Goal: Task Accomplishment & Management: Use online tool/utility

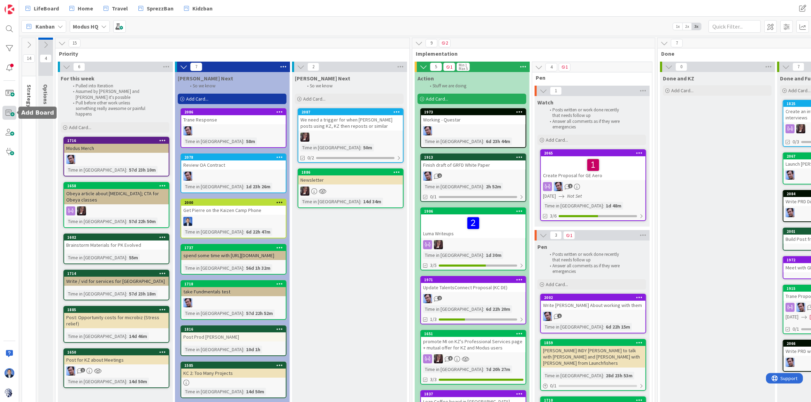
click at [9, 114] on span at bounding box center [9, 113] width 14 height 14
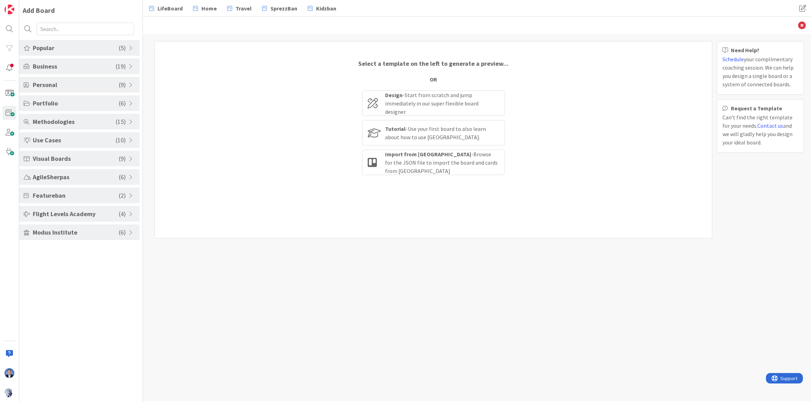
drag, startPoint x: 437, startPoint y: 103, endPoint x: 783, endPoint y: 101, distance: 345.9
click at [437, 103] on div "Design - Start from scratch and jump immediately in our super flexible board de…" at bounding box center [442, 103] width 114 height 25
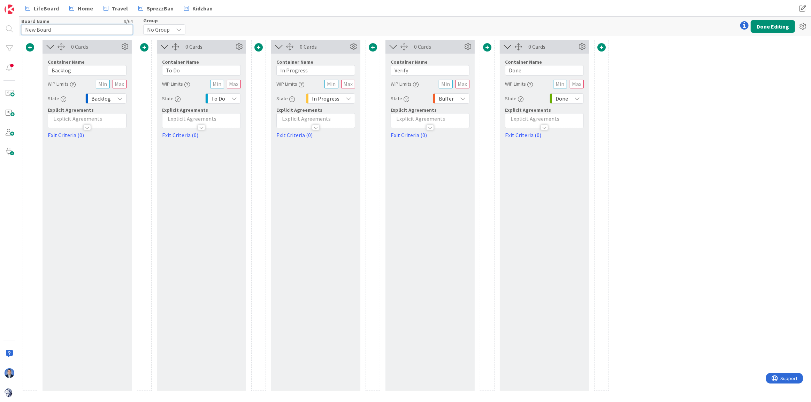
click at [59, 31] on input "New Board" at bounding box center [76, 29] width 111 height 10
type input "Topic Factory"
click at [84, 68] on input "Backlog" at bounding box center [87, 70] width 79 height 10
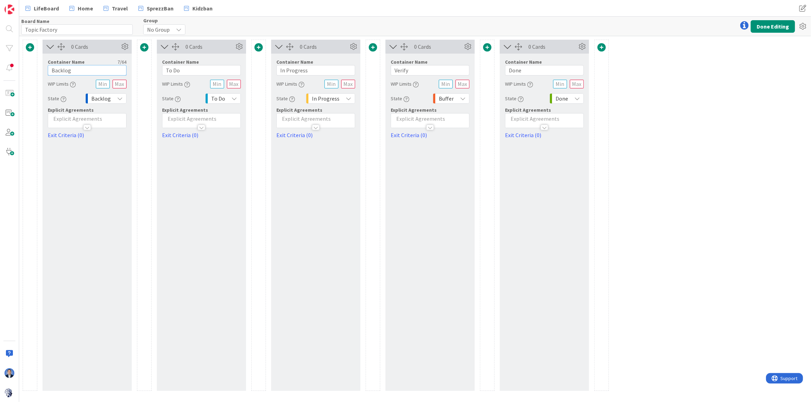
click at [84, 68] on input "Backlog" at bounding box center [87, 70] width 79 height 10
paste input "Identify Topic"
type input "Identify Topic"
click at [180, 72] on input "To Do" at bounding box center [201, 70] width 79 height 10
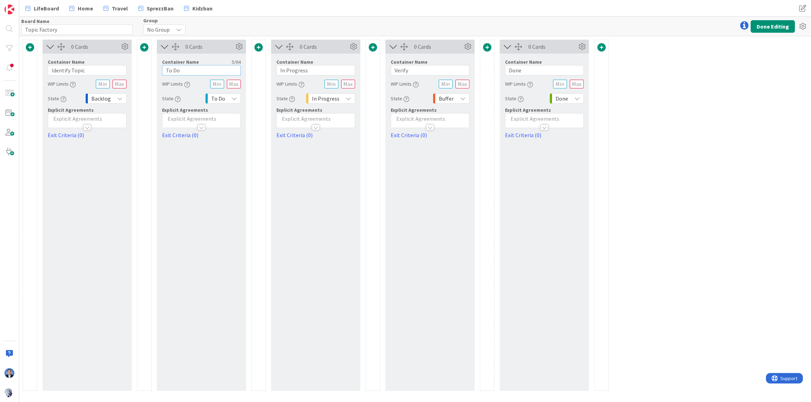
click at [180, 72] on input "To Do" at bounding box center [201, 70] width 79 height 10
paste input "Create 5 SS posts (2 [PERSON_NAME] 2 [PERSON_NAME] 1 Joint)"
click at [193, 71] on input "To Create 5 SS posts (2 [PERSON_NAME] 2 [PERSON_NAME] 1 Joint)" at bounding box center [201, 70] width 79 height 10
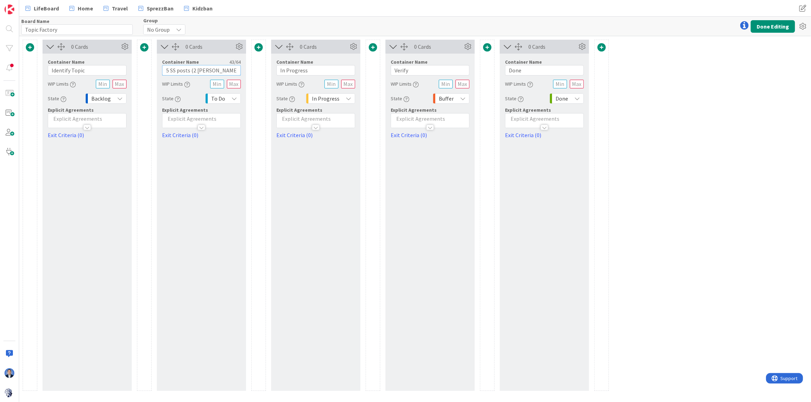
click at [193, 71] on input "To Create 5 SS posts (2 [PERSON_NAME] 2 [PERSON_NAME] 1 Joint)" at bounding box center [201, 70] width 79 height 10
paste input "text"
drag, startPoint x: 189, startPoint y: 71, endPoint x: 323, endPoint y: 71, distance: 134.5
click at [323, 71] on div "0 Cards Container Name 14 / 64 Identify Topic WIP Limits State Backlog Explicit…" at bounding box center [316, 215] width 586 height 351
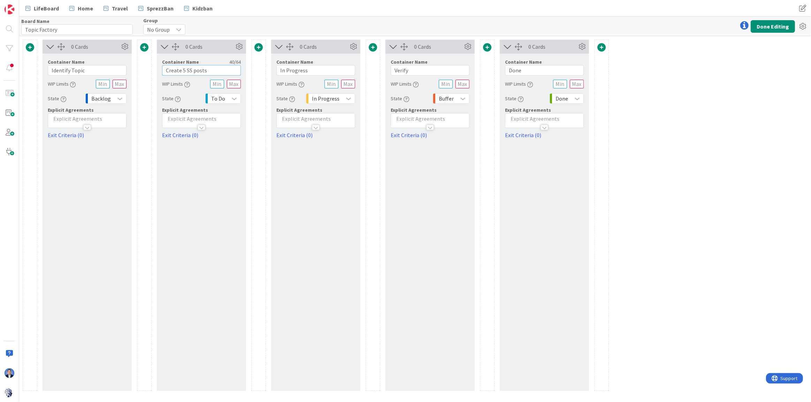
scroll to position [0, 0]
click at [188, 70] on input "Create 5 SS posts" at bounding box center [201, 70] width 79 height 10
click at [204, 70] on input "Create 5 posts" at bounding box center [201, 70] width 79 height 10
type input "Create 5 posts"
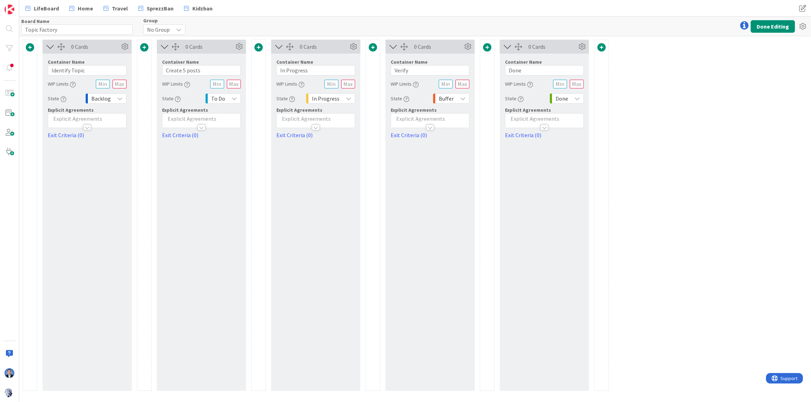
click at [203, 118] on p at bounding box center [201, 119] width 71 height 8
click at [217, 142] on p at bounding box center [201, 140] width 71 height 8
click at [208, 128] on line "button" at bounding box center [209, 128] width 3 height 0
drag, startPoint x: 224, startPoint y: 141, endPoint x: 177, endPoint y: 140, distance: 47.0
click at [177, 140] on li "2 posts from [PERSON_NAME]" at bounding box center [205, 144] width 63 height 16
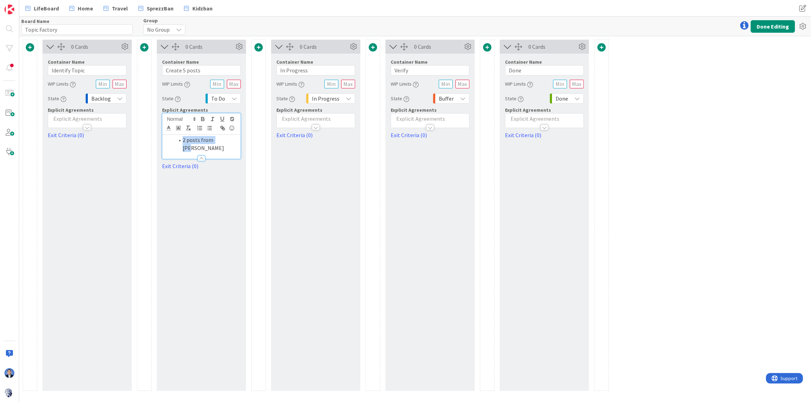
copy li "2 posts from [PERSON_NAME]"
click at [233, 138] on li "2 posts from [PERSON_NAME]" at bounding box center [205, 144] width 63 height 16
click at [296, 73] on input "In Progress" at bounding box center [315, 70] width 79 height 10
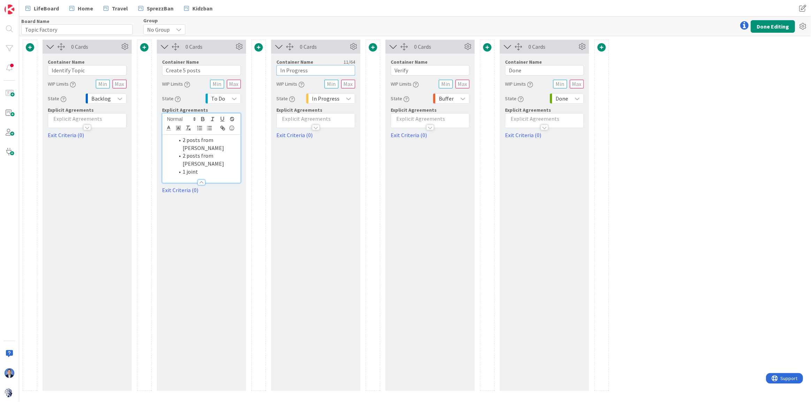
paste input "Create Cla"
type input "Create Class"
click at [258, 48] on span at bounding box center [258, 47] width 8 height 8
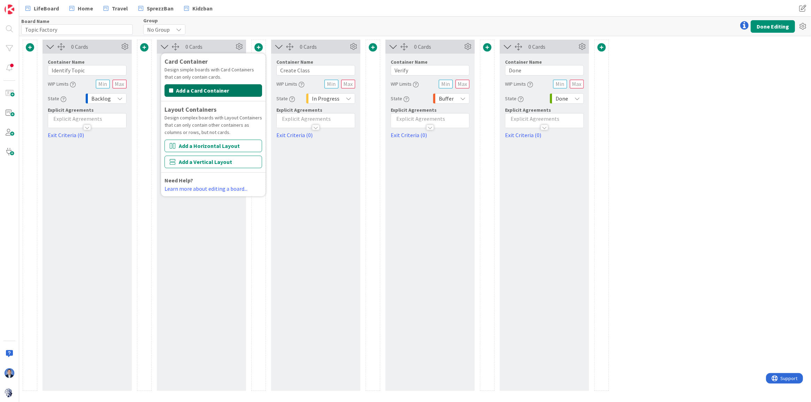
click at [202, 87] on button "Add a Card Container" at bounding box center [213, 90] width 98 height 13
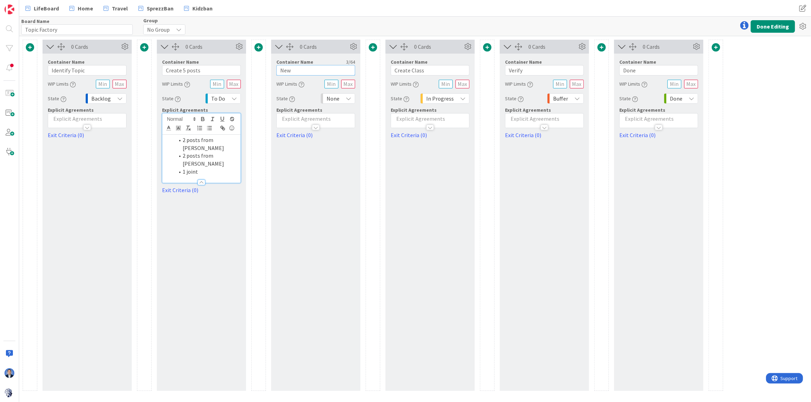
click at [282, 70] on input "New" at bounding box center [315, 70] width 79 height 10
type input "Ready to Create Class"
click at [347, 97] on icon at bounding box center [349, 99] width 6 height 6
click at [357, 137] on span "Buffer" at bounding box center [368, 139] width 58 height 10
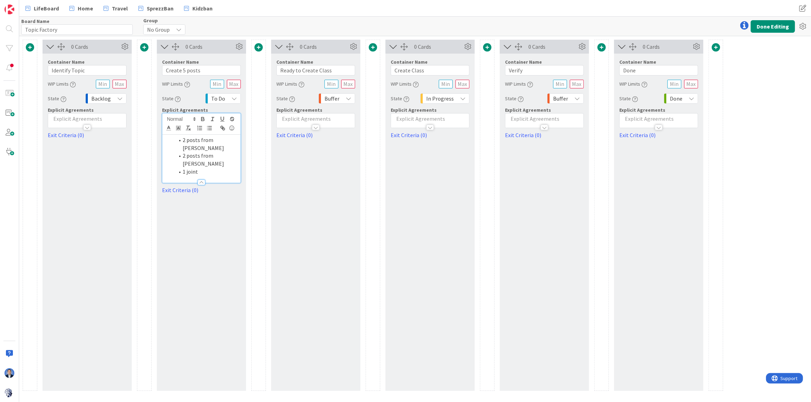
click at [416, 205] on div "0 Cards Container Name 12 / 64 Create Class WIP Limits State In Progress Explic…" at bounding box center [429, 215] width 89 height 351
click at [537, 76] on div "Container Name 6 / 64 Verify WIP Limits State Buffer Explicit Agreements Exit C…" at bounding box center [544, 97] width 79 height 86
click at [533, 70] on input "Verify" at bounding box center [544, 70] width 79 height 10
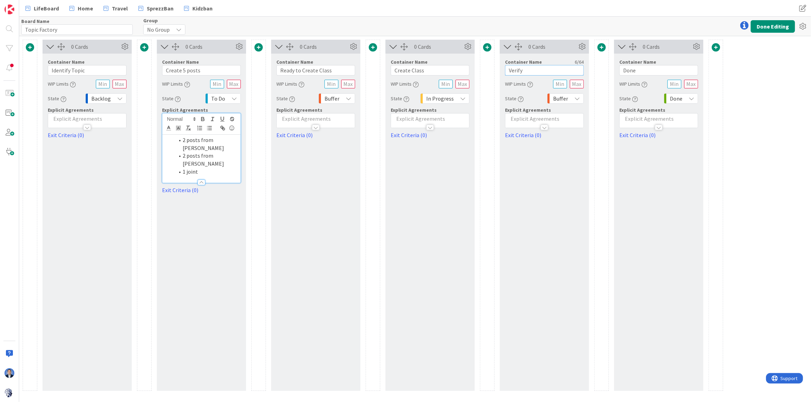
paste input "Put up class with promise of book"
drag, startPoint x: 513, startPoint y: 70, endPoint x: 463, endPoint y: 67, distance: 50.2
click at [463, 67] on div "0 Cards Container Name 14 / 64 Identify Topic WIP Limits State Backlog Explicit…" at bounding box center [373, 215] width 700 height 351
type input "Put up class with promise of book"
click at [570, 99] on div "Buffer" at bounding box center [565, 98] width 37 height 10
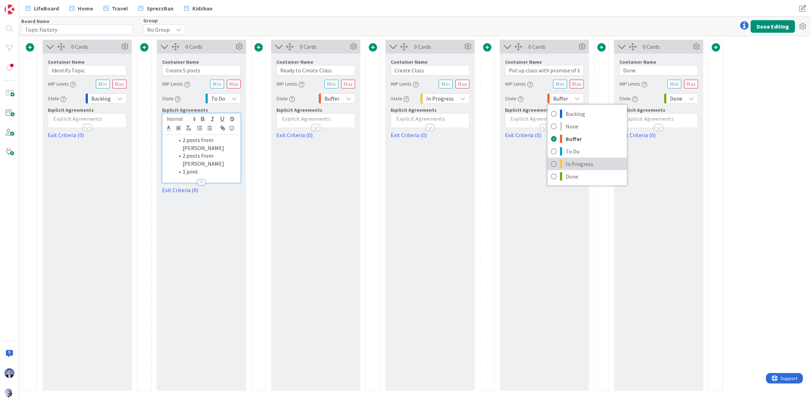
click at [585, 160] on span "In Progress" at bounding box center [594, 164] width 58 height 10
click at [260, 47] on span at bounding box center [258, 47] width 8 height 8
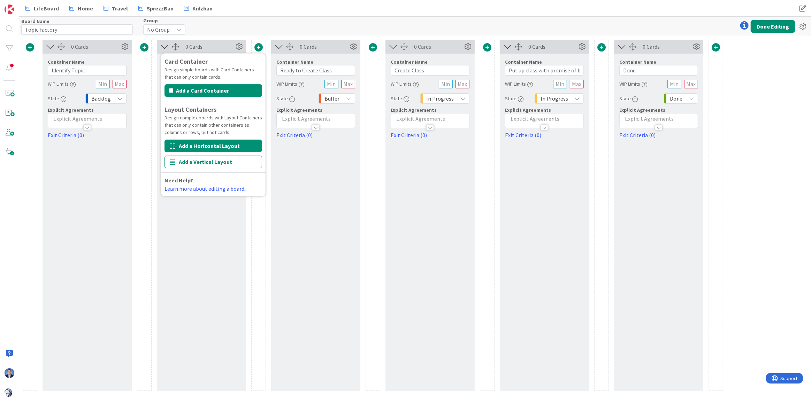
click at [209, 149] on button "Add a Horizontal Layout" at bounding box center [213, 146] width 98 height 13
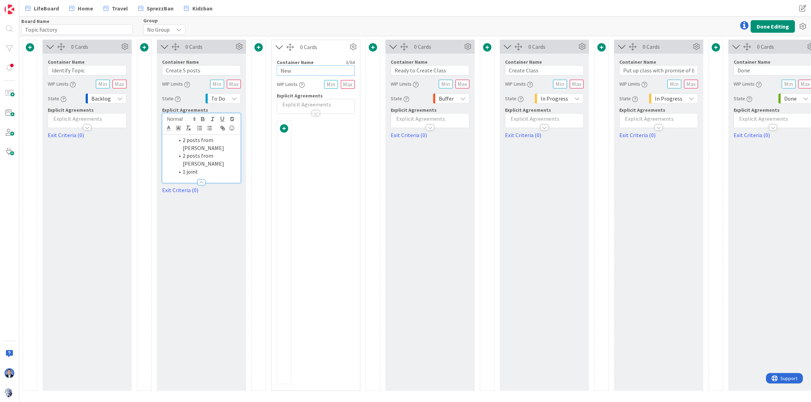
click at [299, 67] on input "New" at bounding box center [316, 70] width 78 height 10
type input "Class"
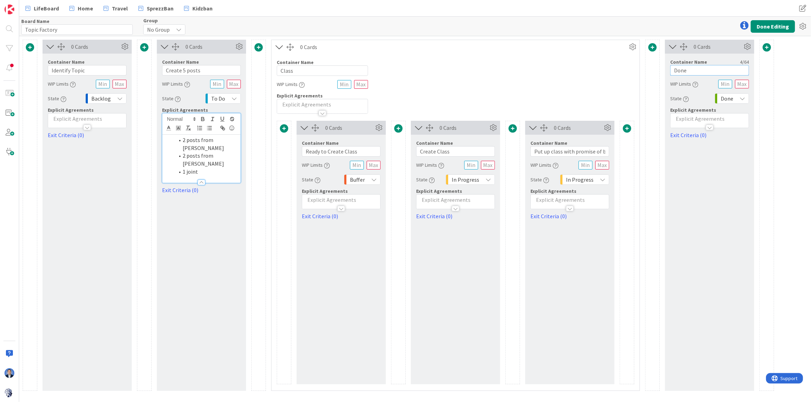
click at [679, 70] on input "Done" at bounding box center [709, 70] width 79 height 10
paste input "Create meme machi"
type input "Create [PERSON_NAME]"
click at [767, 48] on span at bounding box center [766, 47] width 8 height 8
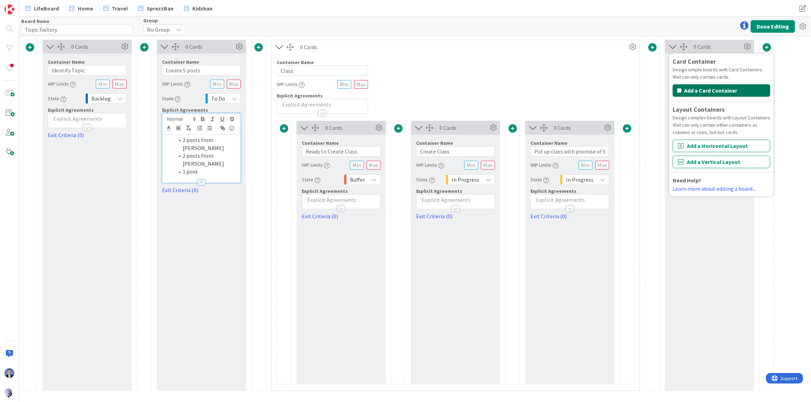
click at [726, 92] on button "Add a Card Container" at bounding box center [721, 90] width 98 height 13
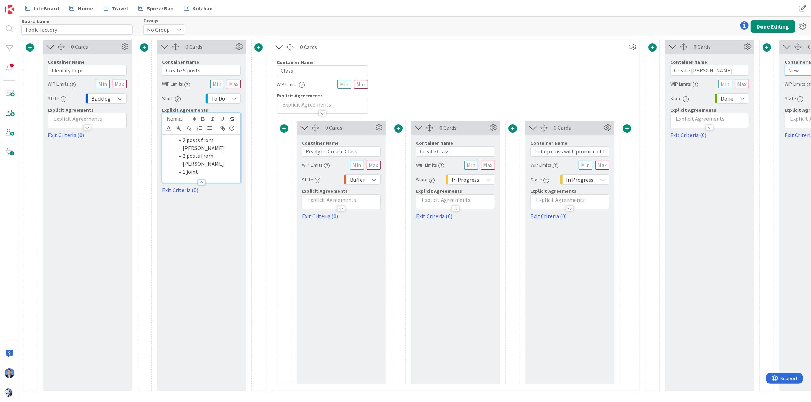
click at [793, 73] on input "New" at bounding box center [823, 70] width 79 height 10
paste input "Sell class with free pre-press version of book"
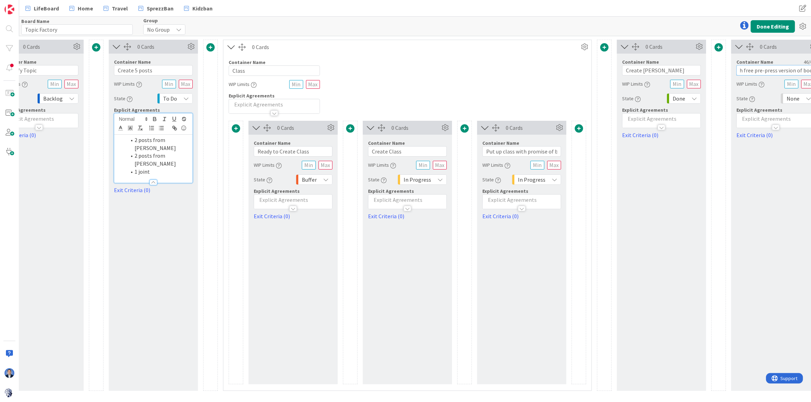
scroll to position [0, 80]
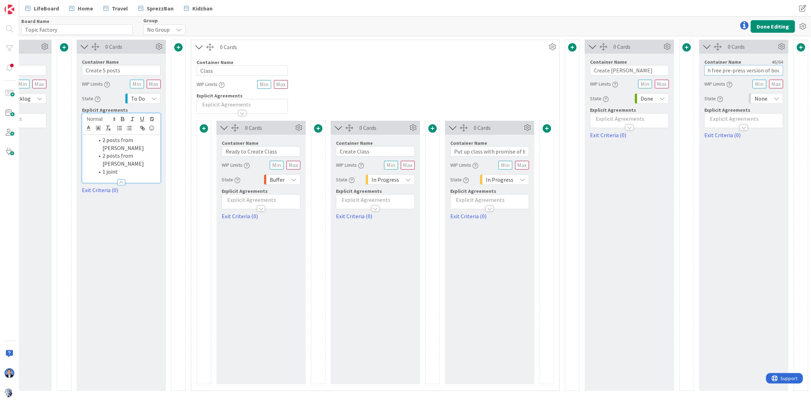
click at [720, 66] on input "Sell class with free pre-press version of book" at bounding box center [743, 70] width 79 height 10
drag, startPoint x: 716, startPoint y: 70, endPoint x: 698, endPoint y: 69, distance: 17.8
click at [699, 69] on div "Container Name 46 / 64 Sell class with free pre-press version of book WIP Limit…" at bounding box center [743, 97] width 89 height 86
click at [754, 69] on input "Sell class with free pre-press version of book" at bounding box center [743, 70] width 79 height 10
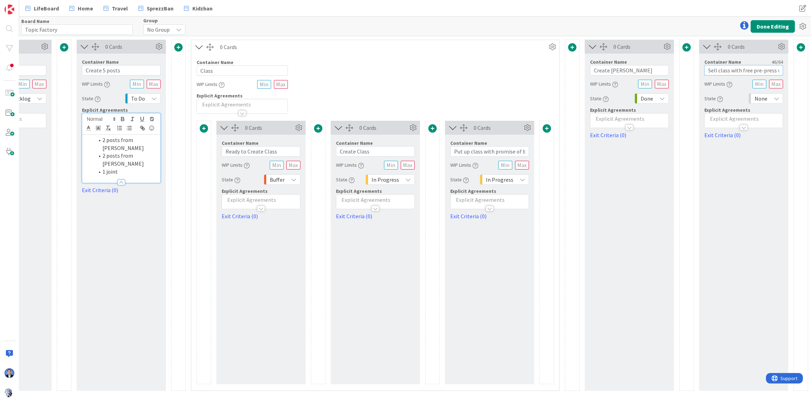
scroll to position [0, 31]
drag, startPoint x: 759, startPoint y: 71, endPoint x: 802, endPoint y: 69, distance: 42.9
click at [802, 69] on div "0 Cards Container Name 14 / 64 Identify Topic WIP Limits State Backlog Explicit…" at bounding box center [375, 215] width 865 height 351
type input "Sell class with free pre-press version of book"
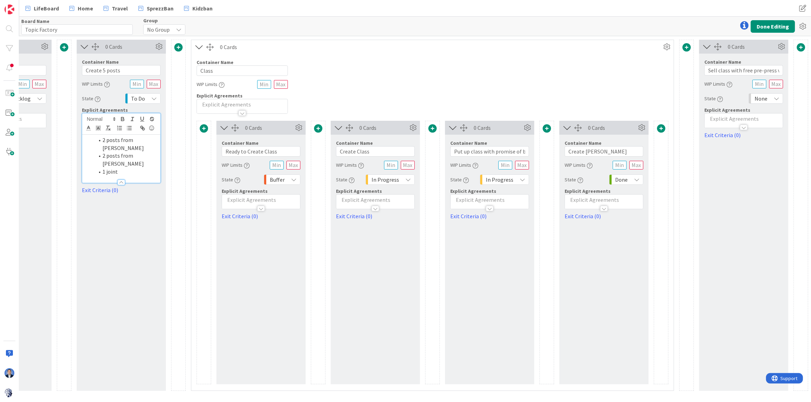
click at [622, 180] on span "Done" at bounding box center [621, 180] width 13 height 10
click at [639, 240] on span "In Progress" at bounding box center [656, 245] width 58 height 10
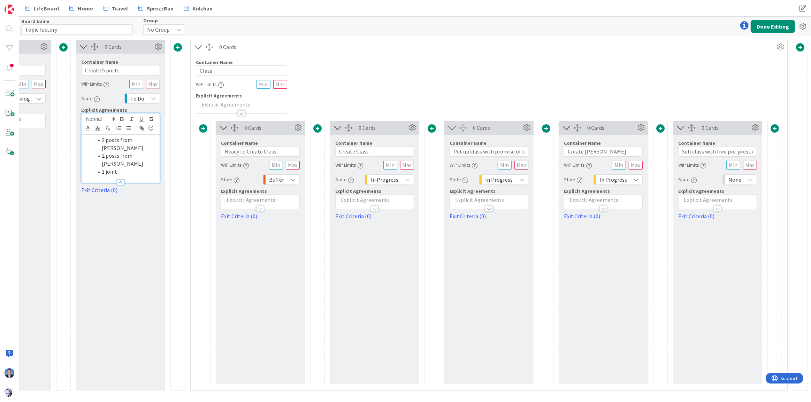
scroll to position [0, 80]
click at [737, 181] on span "None" at bounding box center [735, 180] width 13 height 10
click at [750, 244] on span "In Progress" at bounding box center [770, 245] width 58 height 10
click at [751, 245] on div "0 Cards Container Name 46 / 64 Sell class with free pre-press version of book W…" at bounding box center [717, 253] width 89 height 264
click at [776, 128] on span at bounding box center [775, 128] width 8 height 8
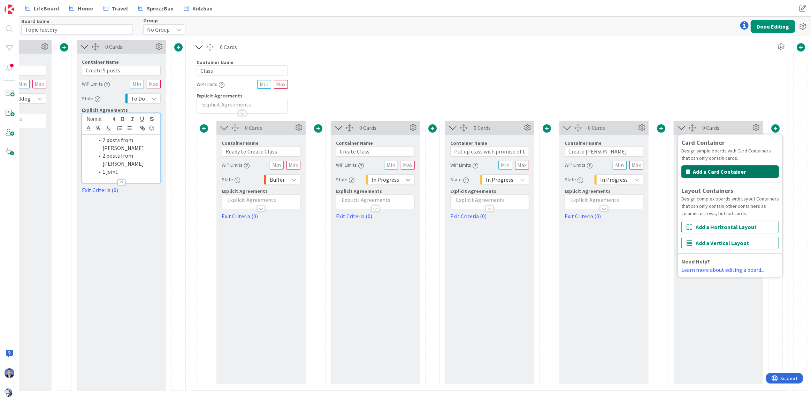
click at [728, 173] on button "Add a Card Container" at bounding box center [730, 171] width 98 height 13
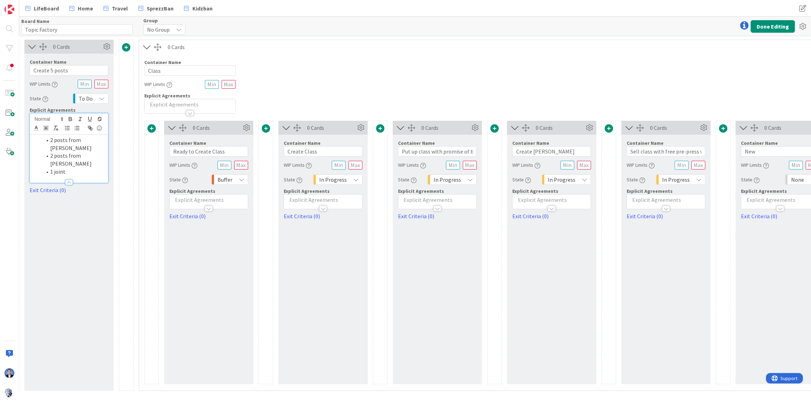
scroll to position [0, 195]
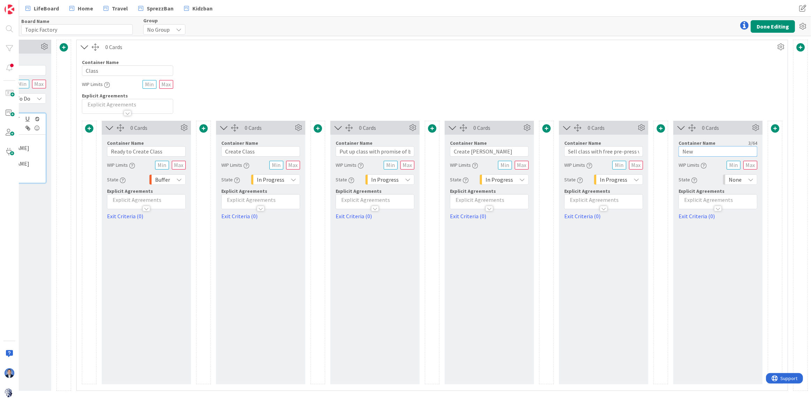
click at [686, 156] on input "New" at bounding box center [717, 151] width 79 height 10
paste input "Have class"
type input "Have class"
click at [738, 180] on span "None" at bounding box center [734, 180] width 13 height 10
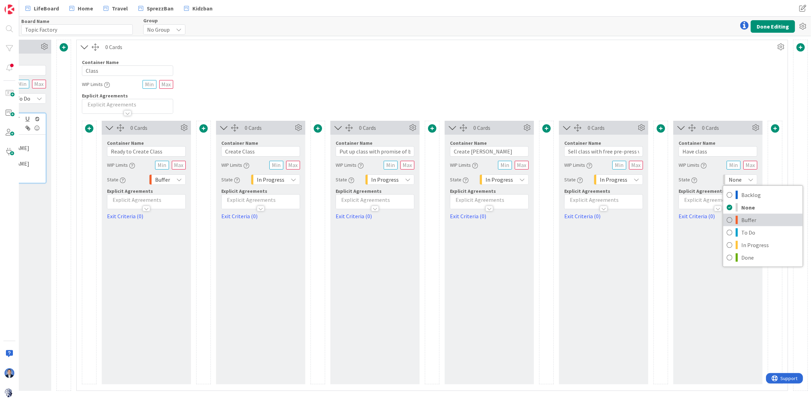
click at [744, 222] on span "Buffer" at bounding box center [770, 220] width 58 height 10
click at [799, 48] on span at bounding box center [800, 47] width 8 height 8
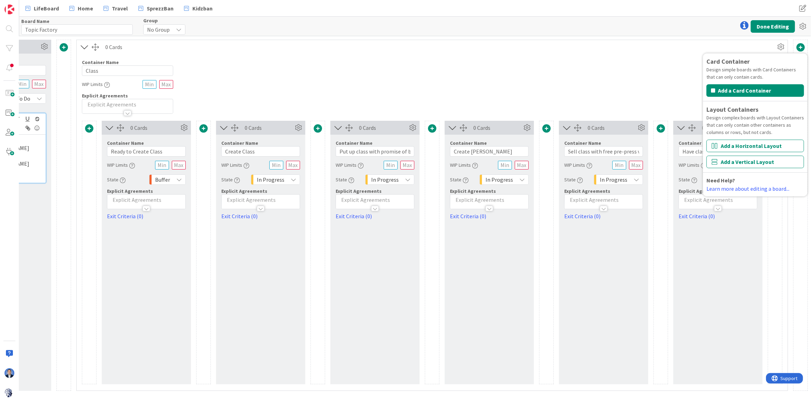
click at [742, 142] on button "Add a Horizontal Layout" at bounding box center [755, 146] width 98 height 13
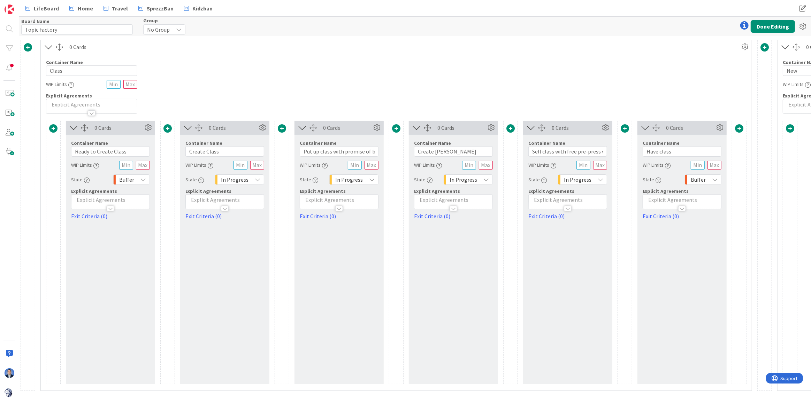
scroll to position [0, 309]
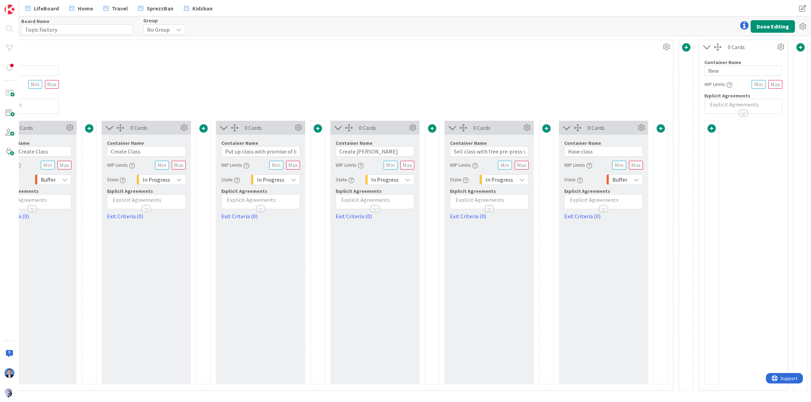
drag, startPoint x: 577, startPoint y: 402, endPoint x: 2, endPoint y: 6, distance: 698.2
click at [712, 129] on span at bounding box center [711, 128] width 8 height 8
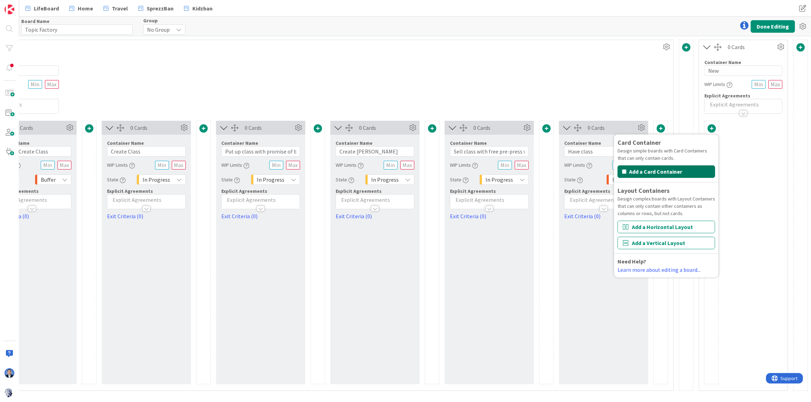
click at [704, 176] on button "Add a Card Container" at bounding box center [666, 171] width 98 height 13
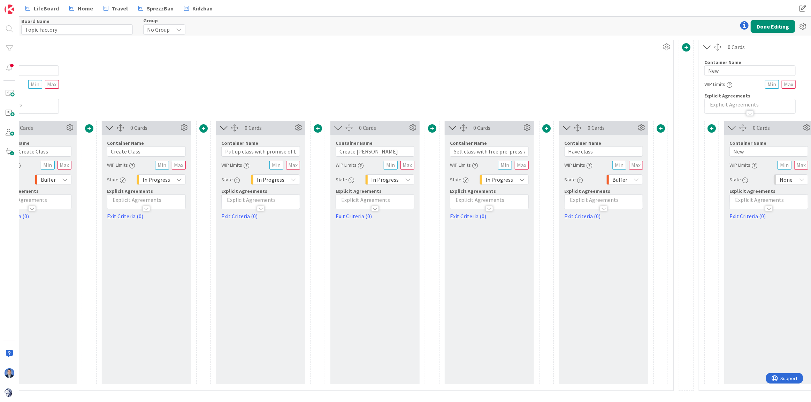
click at [712, 131] on span at bounding box center [711, 128] width 8 height 8
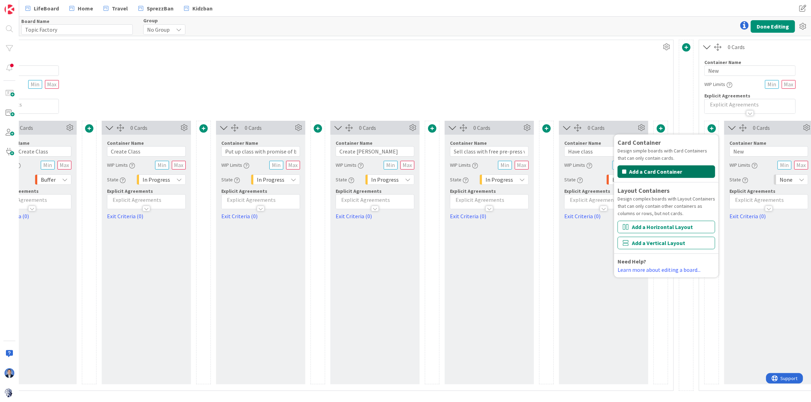
click at [688, 171] on button "Add a Card Container" at bounding box center [666, 171] width 98 height 13
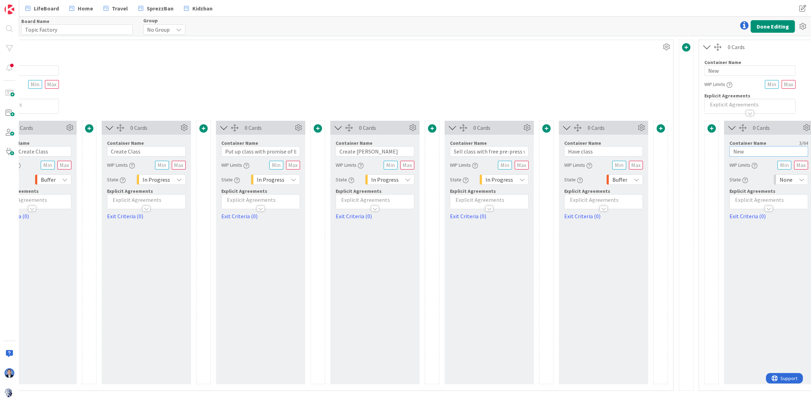
click at [737, 150] on input "New" at bounding box center [768, 151] width 79 height 10
paste input "Revise book"
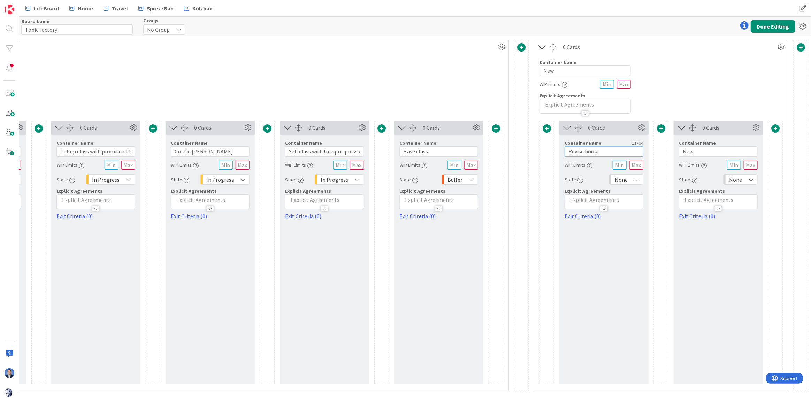
type input "Revise book"
click at [548, 72] on input "New" at bounding box center [584, 70] width 91 height 10
type input "Book"
click at [688, 155] on input "New" at bounding box center [718, 151] width 79 height 10
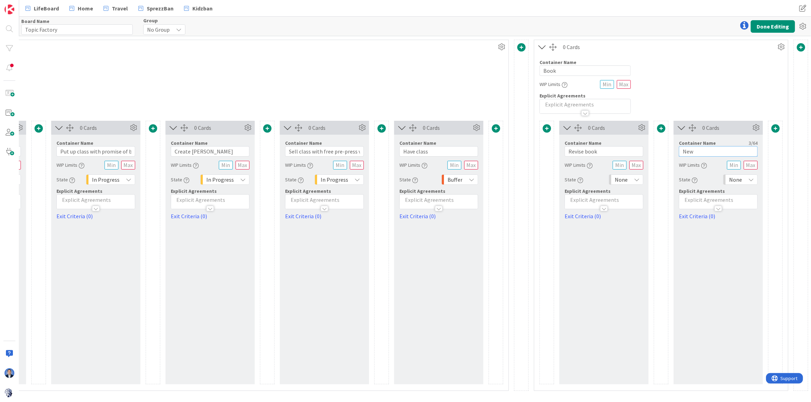
click at [688, 155] on input "New" at bounding box center [718, 151] width 79 height 10
paste input "Release book"
type input "Release book"
click at [629, 178] on div "None" at bounding box center [626, 180] width 34 height 10
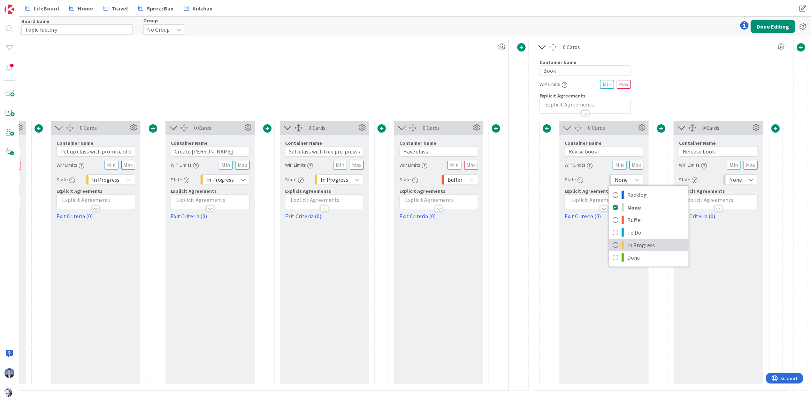
click at [641, 240] on span "In Progress" at bounding box center [656, 245] width 58 height 10
click at [750, 179] on icon at bounding box center [751, 180] width 6 height 6
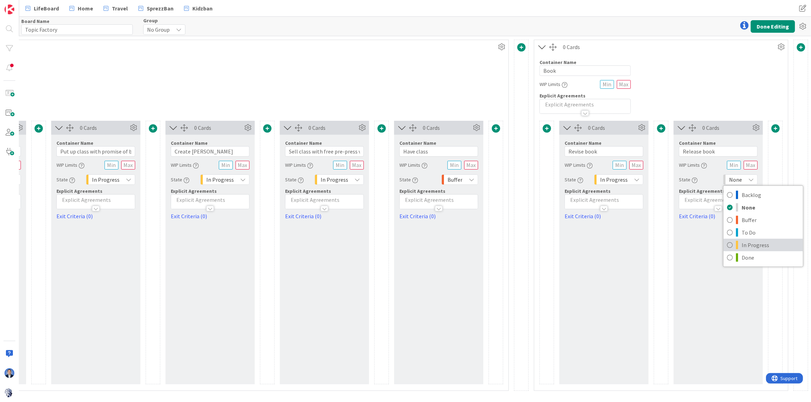
click at [752, 246] on span "In Progress" at bounding box center [770, 245] width 58 height 10
click at [712, 201] on p at bounding box center [717, 200] width 71 height 8
click at [696, 223] on p at bounding box center [717, 221] width 71 height 8
click at [801, 47] on span at bounding box center [800, 47] width 8 height 8
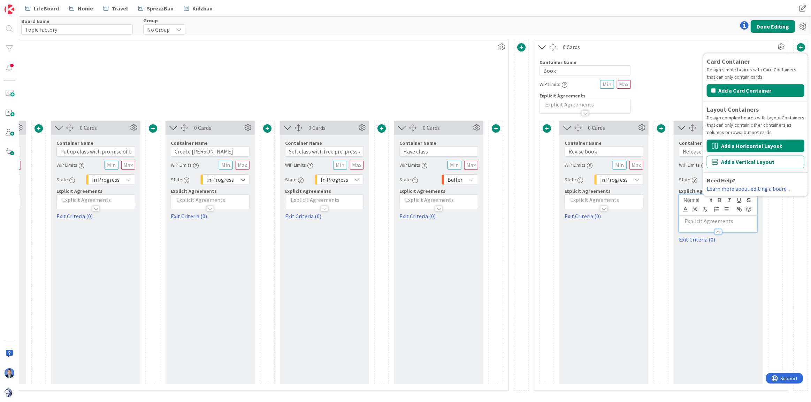
click at [735, 147] on button "Add a Horizontal Layout" at bounding box center [755, 146] width 98 height 13
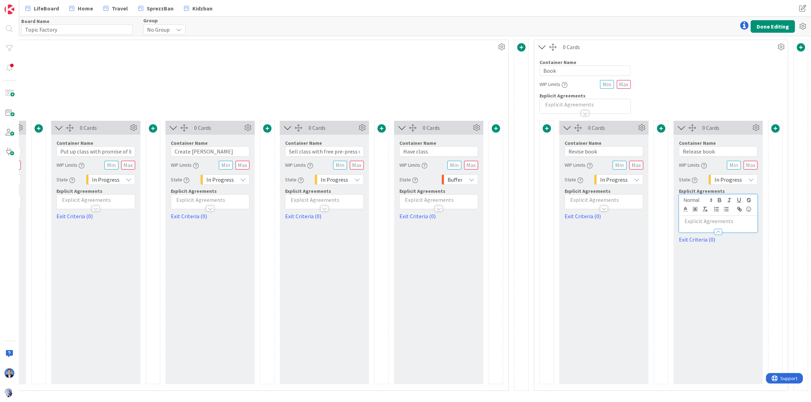
scroll to position [0, 588]
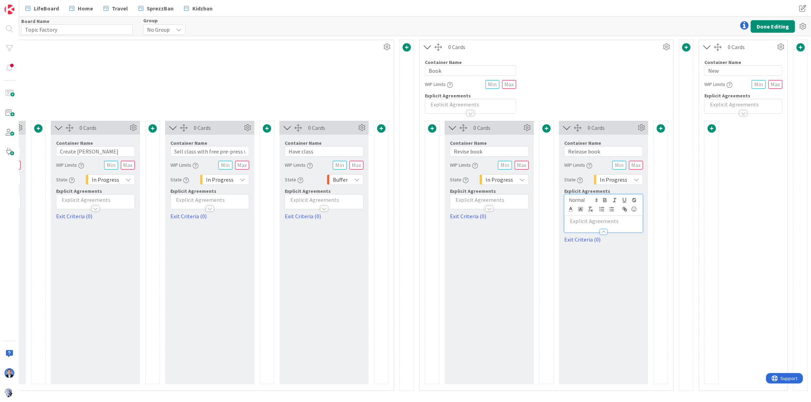
click at [756, 106] on div at bounding box center [742, 109] width 77 height 7
click at [709, 153] on span at bounding box center [711, 152] width 8 height 8
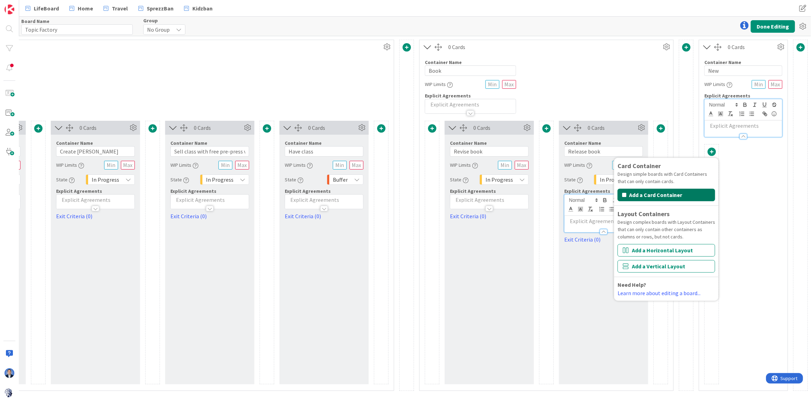
click at [672, 194] on button "Add a Card Container" at bounding box center [666, 195] width 98 height 13
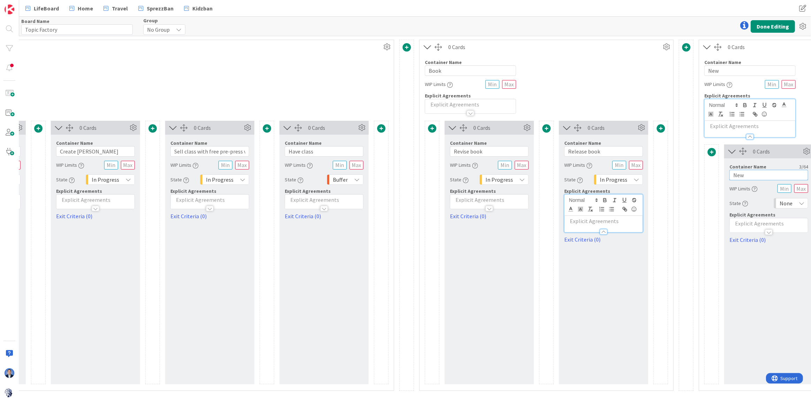
click at [742, 174] on input "New" at bounding box center [768, 175] width 79 height 10
click at [742, 173] on input "New" at bounding box center [768, 175] width 79 height 10
paste input "Interview Students about book and class and experience"
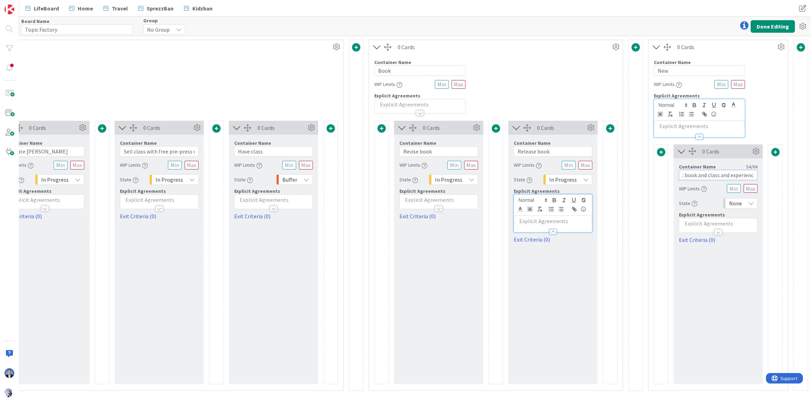
type input "Interview Students about book and class and experience"
click at [776, 153] on span at bounding box center [775, 152] width 8 height 8
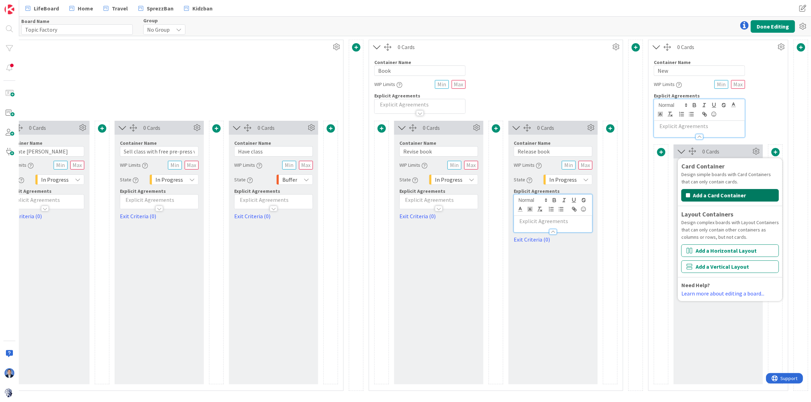
click at [734, 191] on button "Add a Card Container" at bounding box center [730, 195] width 98 height 13
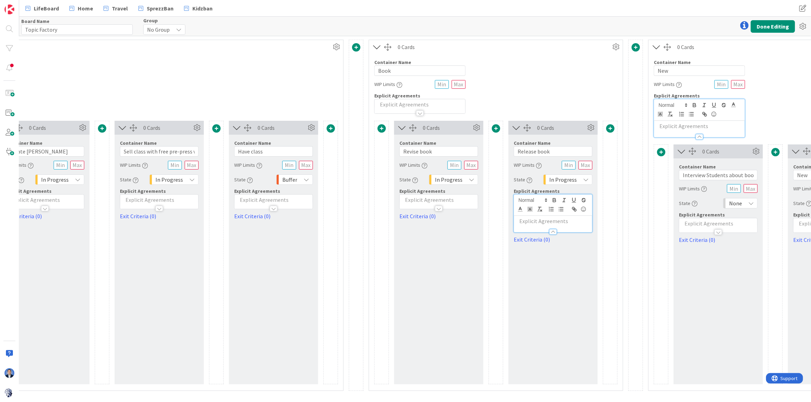
scroll to position [0, 753]
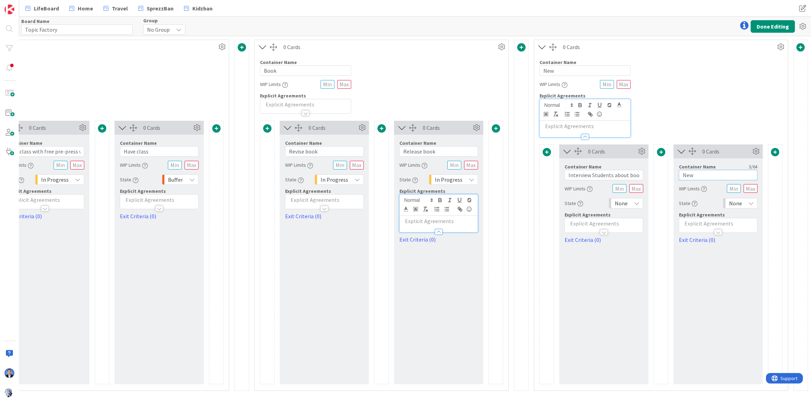
click at [693, 176] on input "New" at bounding box center [718, 175] width 79 height 10
paste input "$$$$"
type input "Done ($$$$)"
click at [732, 205] on span "None" at bounding box center [735, 204] width 13 height 10
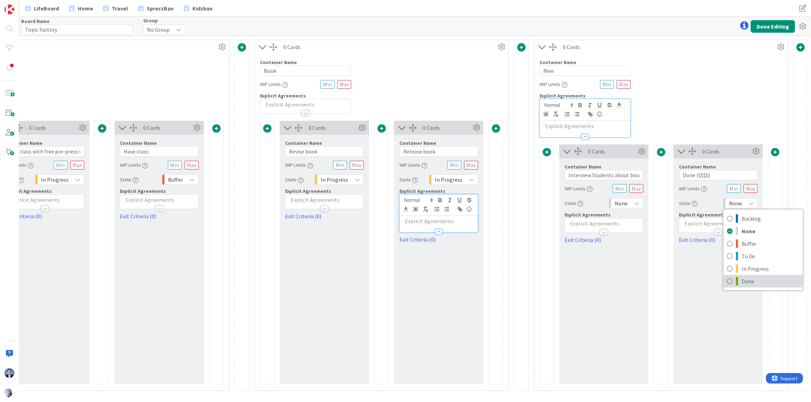
click at [741, 281] on span "Done" at bounding box center [770, 281] width 58 height 10
click at [628, 202] on div "None" at bounding box center [626, 203] width 34 height 10
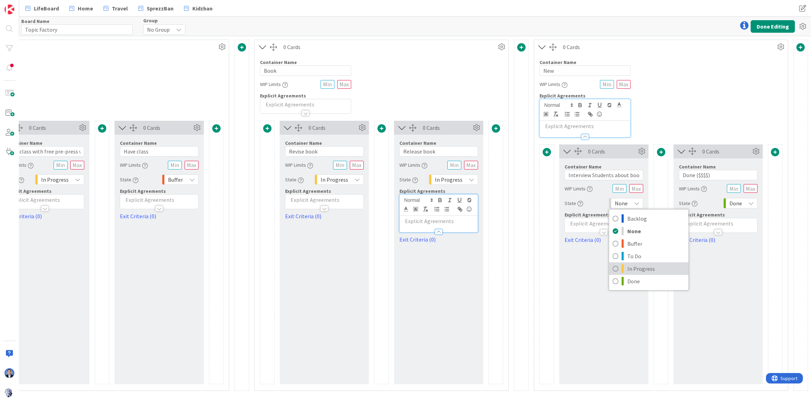
click at [632, 268] on span "In Progress" at bounding box center [656, 269] width 58 height 10
click at [567, 68] on input "New" at bounding box center [584, 70] width 91 height 10
type input "Close"
click at [768, 21] on button "Done Editing" at bounding box center [772, 26] width 44 height 13
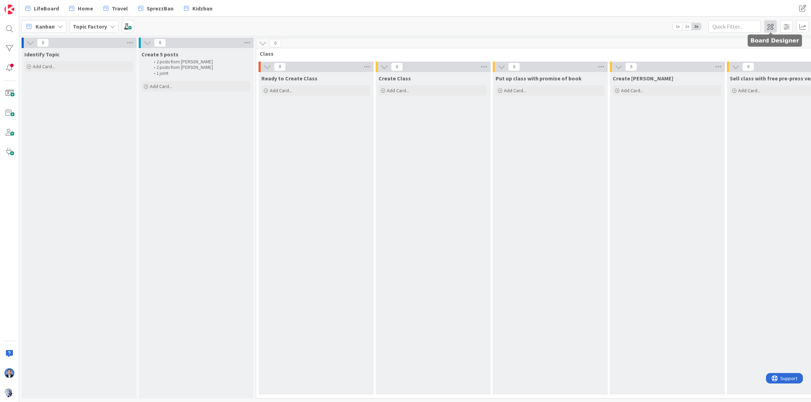
click at [772, 22] on span at bounding box center [770, 26] width 13 height 13
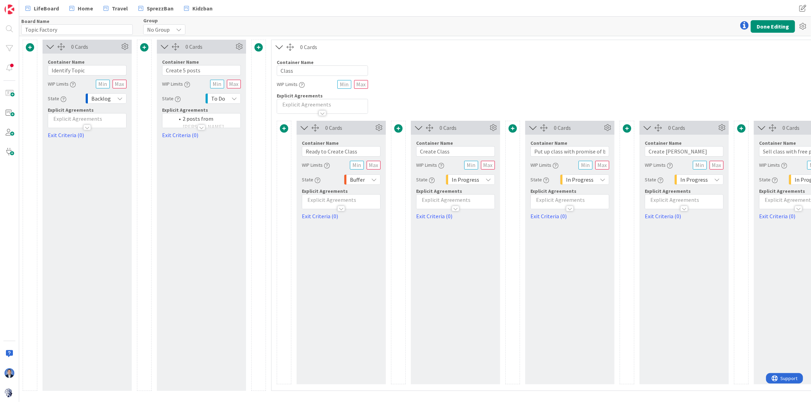
click at [261, 48] on span at bounding box center [258, 47] width 8 height 8
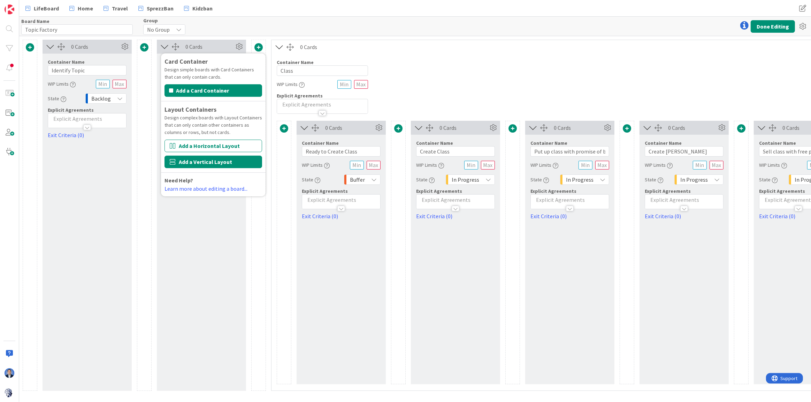
click at [227, 163] on button "Add a Vertical Layout" at bounding box center [213, 162] width 98 height 13
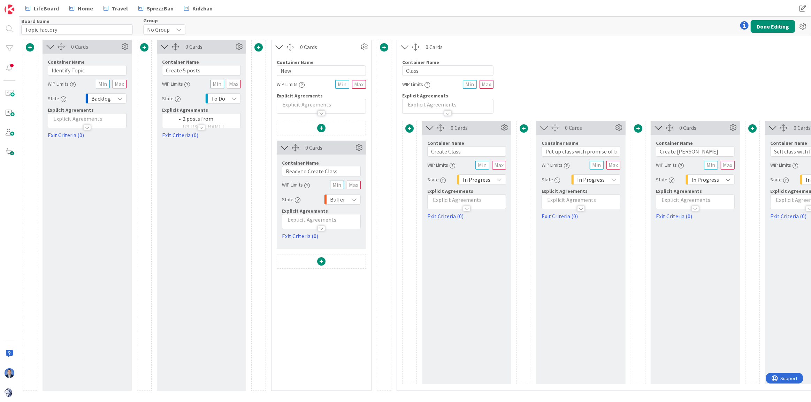
click at [319, 260] on span at bounding box center [321, 261] width 8 height 8
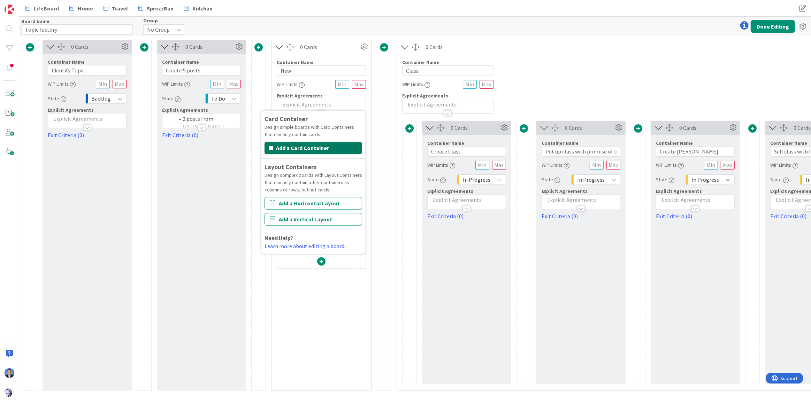
click at [299, 147] on button "Add a Card Container" at bounding box center [313, 148] width 98 height 13
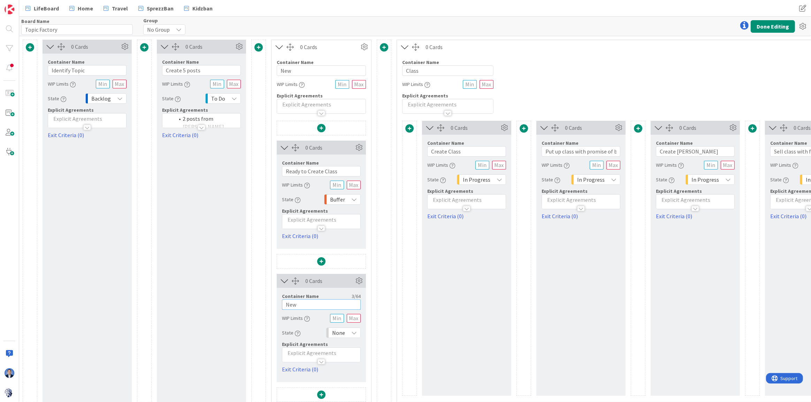
click at [290, 308] on input "New" at bounding box center [321, 305] width 79 height 10
type input "Topic didn't catch on"
click at [406, 271] on div at bounding box center [409, 258] width 15 height 275
click at [769, 25] on button "Done Editing" at bounding box center [772, 26] width 44 height 13
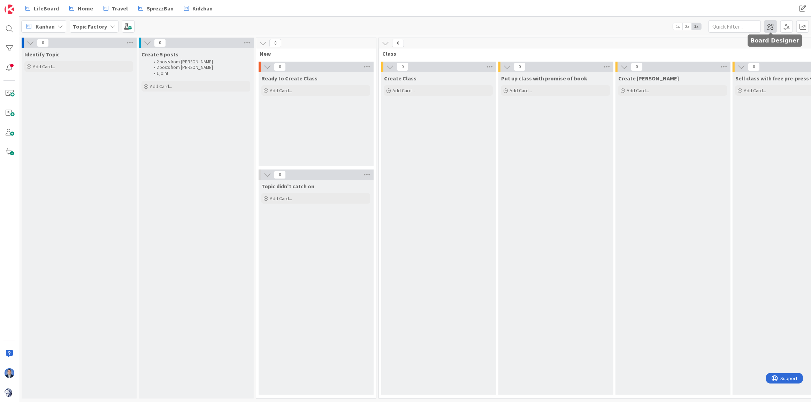
click at [771, 26] on span at bounding box center [770, 26] width 13 height 13
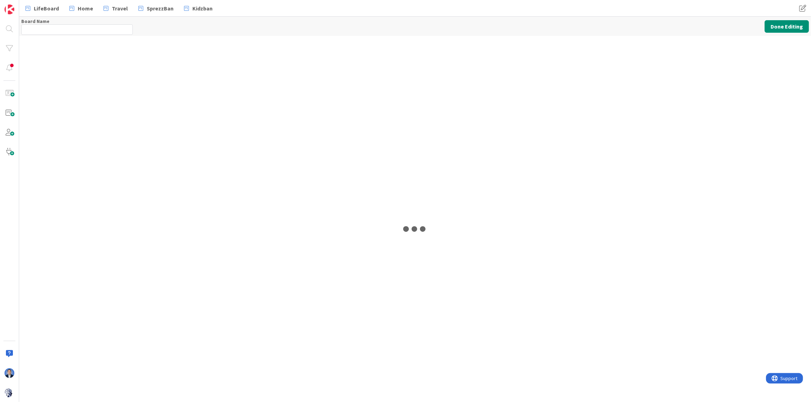
type input "Topic Factory"
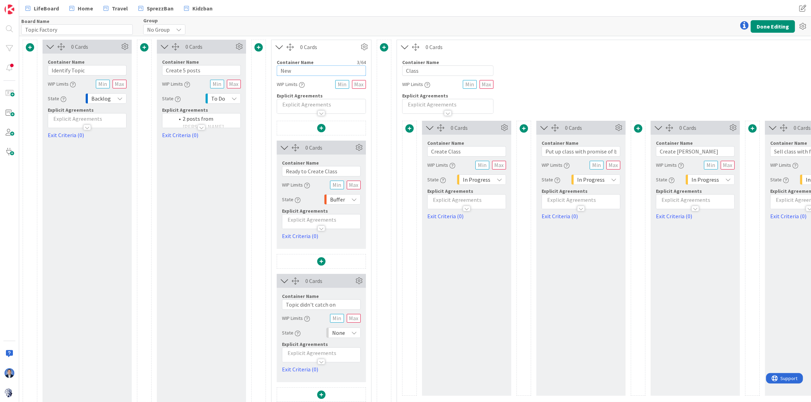
click at [298, 71] on input "New" at bounding box center [321, 70] width 89 height 10
type input "Evaluate Topic Success"
click at [224, 101] on span "To Do" at bounding box center [218, 99] width 14 height 10
click at [243, 166] on span "In Progress" at bounding box center [253, 164] width 58 height 10
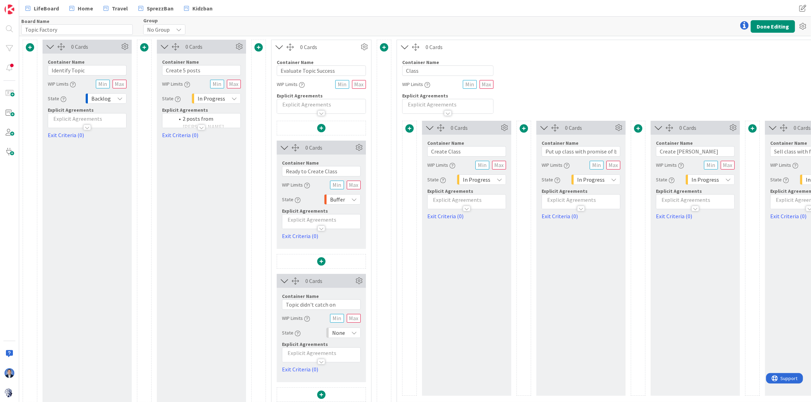
click at [529, 47] on div "0 Cards" at bounding box center [703, 47] width 556 height 8
click at [779, 28] on button "Done Editing" at bounding box center [772, 26] width 44 height 13
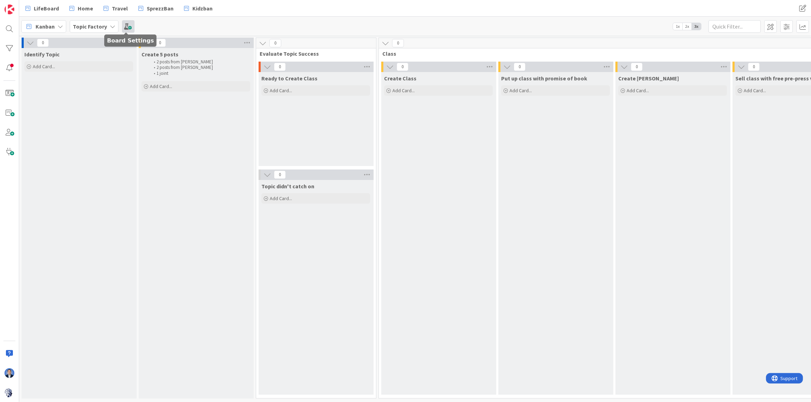
click at [125, 30] on span at bounding box center [128, 26] width 13 height 13
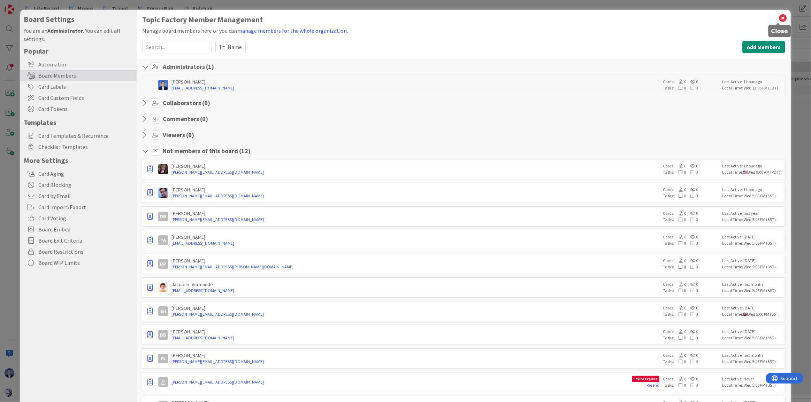
click at [778, 16] on icon at bounding box center [782, 18] width 9 height 10
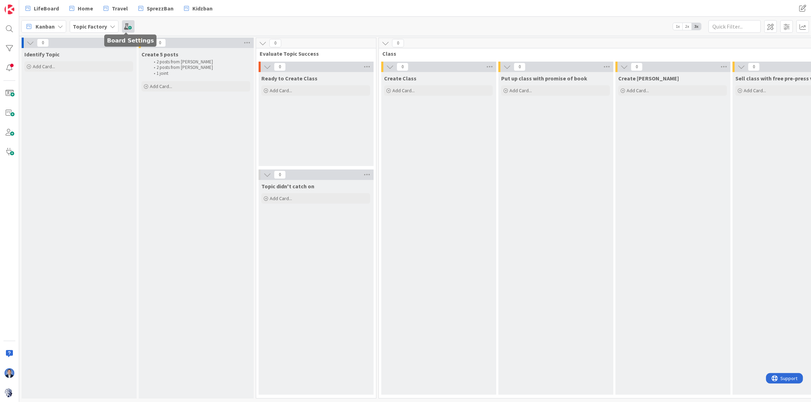
click at [128, 28] on span at bounding box center [128, 26] width 13 height 13
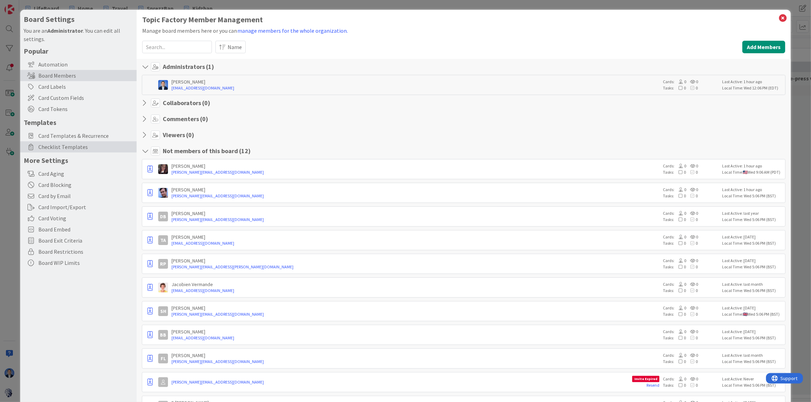
click at [69, 145] on span "Checklist Templates" at bounding box center [85, 147] width 95 height 8
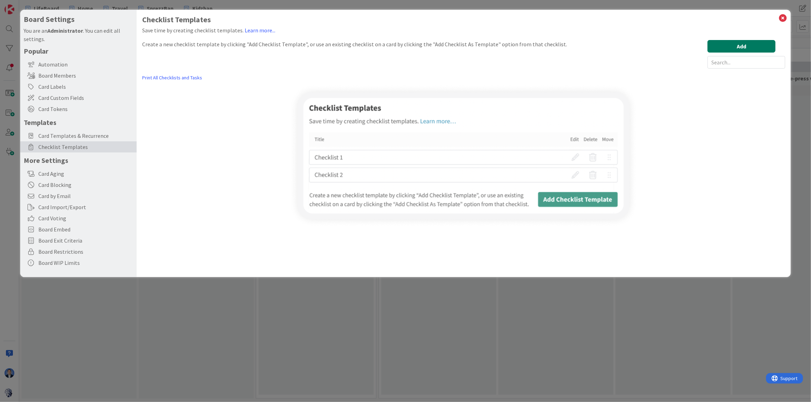
click at [740, 43] on button "Add" at bounding box center [741, 46] width 68 height 13
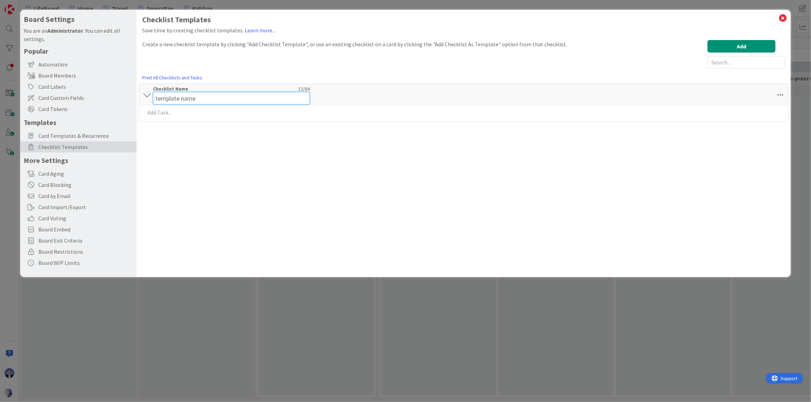
click at [183, 94] on input "template name" at bounding box center [231, 98] width 157 height 13
type input "Create Topics"
click at [181, 117] on body "LifeBoard Home Travel SprezzBan Kidzban LifeBoard Home Travel SprezzBan Kidzban…" at bounding box center [405, 201] width 811 height 402
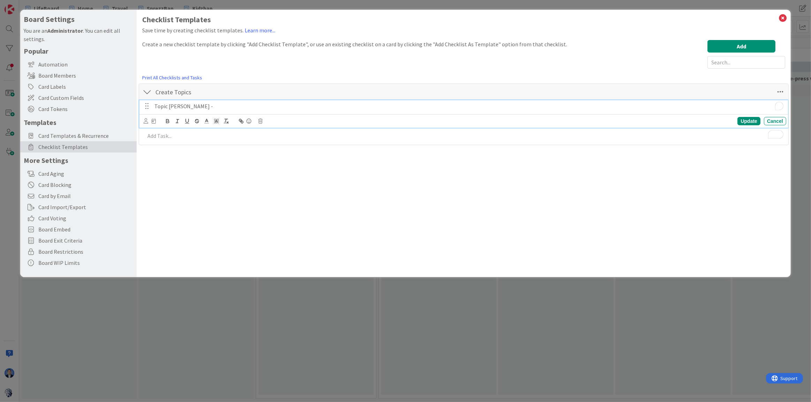
click at [195, 106] on p "Topic [PERSON_NAME] -" at bounding box center [468, 106] width 629 height 8
copy p "Topic [PERSON_NAME] -"
click at [192, 132] on p "To enrich screen reader interactions, please activate Accessibility in Grammarl…" at bounding box center [464, 136] width 638 height 8
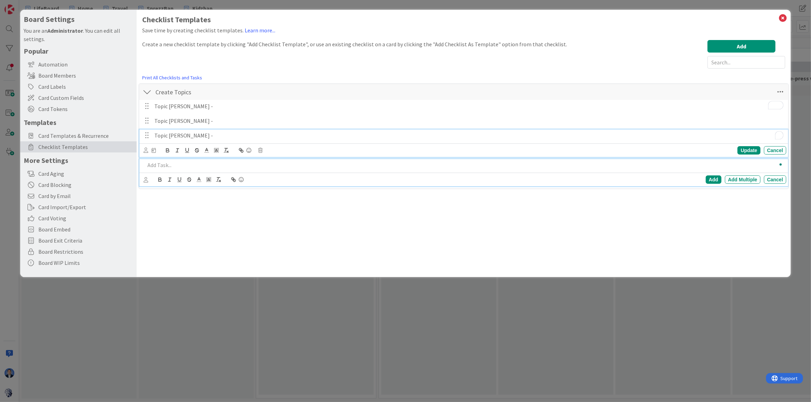
click at [173, 134] on p "Topic [PERSON_NAME] -" at bounding box center [468, 136] width 629 height 8
click at [177, 134] on p "Topic [PERSON_NAME] -" at bounding box center [468, 136] width 629 height 8
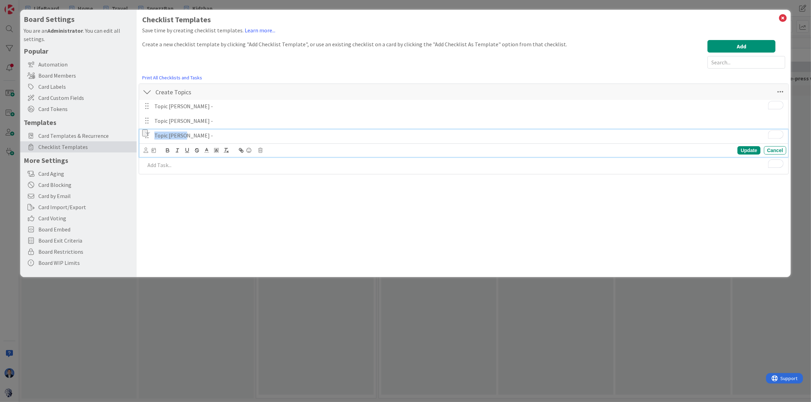
copy p "Topic [PERSON_NAME] -"
click at [175, 164] on p "To enrich screen reader interactions, please activate Accessibility in Grammarl…" at bounding box center [464, 165] width 638 height 8
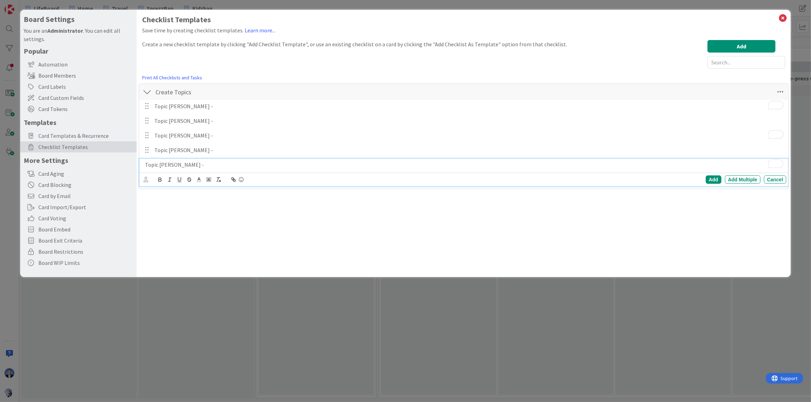
click at [159, 164] on p "Topic [PERSON_NAME] -" at bounding box center [464, 165] width 638 height 8
click at [755, 48] on button "Add" at bounding box center [741, 46] width 68 height 13
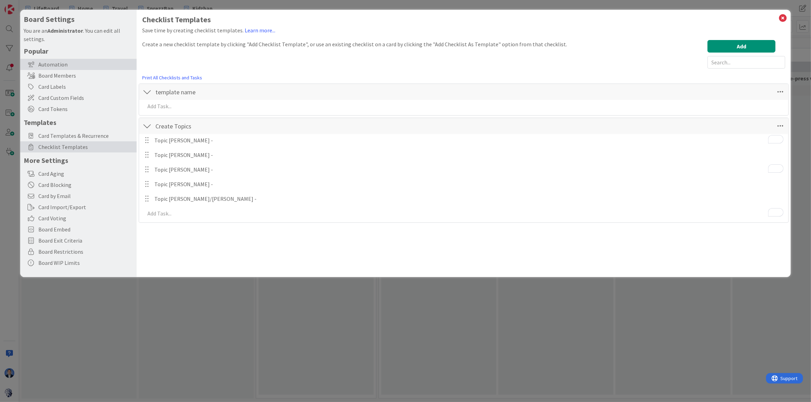
click at [78, 63] on div "Automation" at bounding box center [78, 64] width 116 height 11
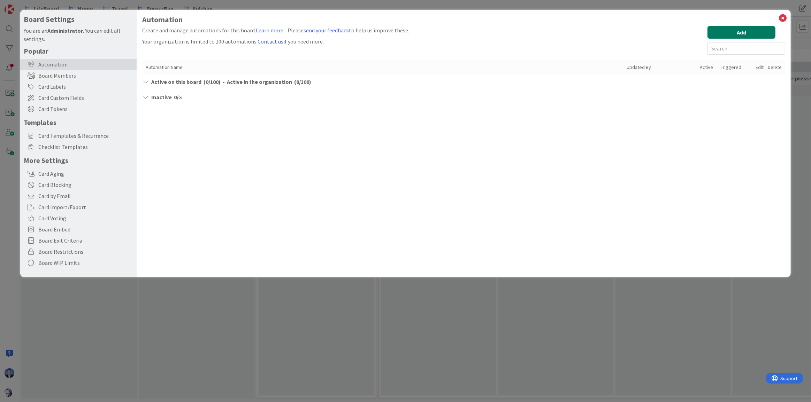
click at [738, 28] on button "Add" at bounding box center [741, 32] width 68 height 13
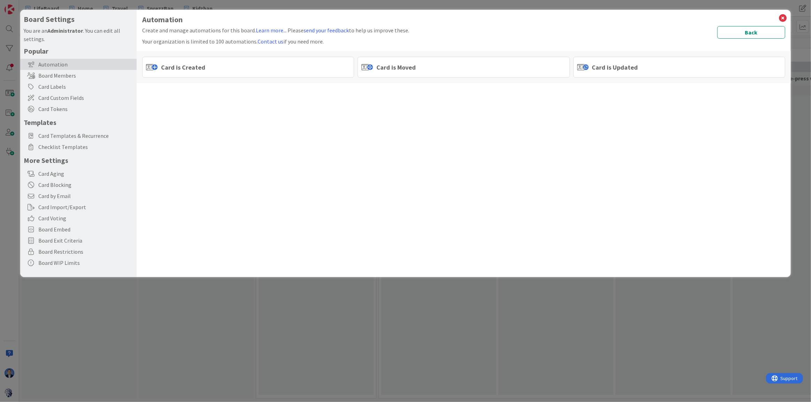
click at [429, 69] on div "Card is Moved" at bounding box center [463, 67] width 212 height 21
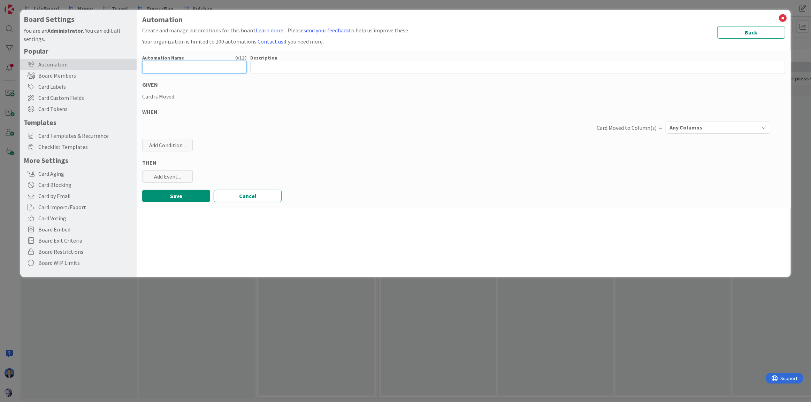
click at [187, 67] on input "text" at bounding box center [194, 67] width 105 height 13
type input "Add 5 topics as tasks"
click at [708, 128] on div "Any Columns" at bounding box center [712, 127] width 90 height 11
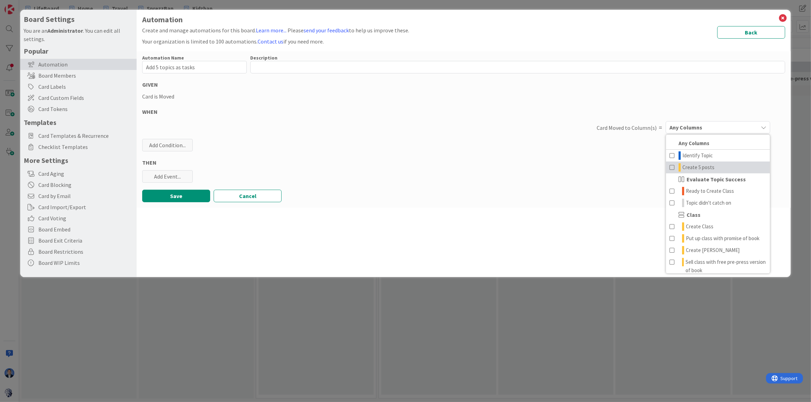
drag, startPoint x: 707, startPoint y: 166, endPoint x: 702, endPoint y: 168, distance: 5.3
click at [707, 166] on span "Create 5 posts" at bounding box center [698, 167] width 32 height 8
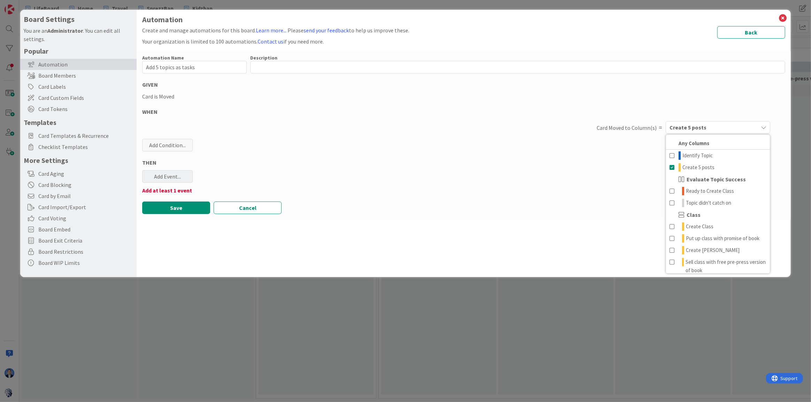
click at [170, 180] on div "Add Event..." at bounding box center [167, 176] width 51 height 13
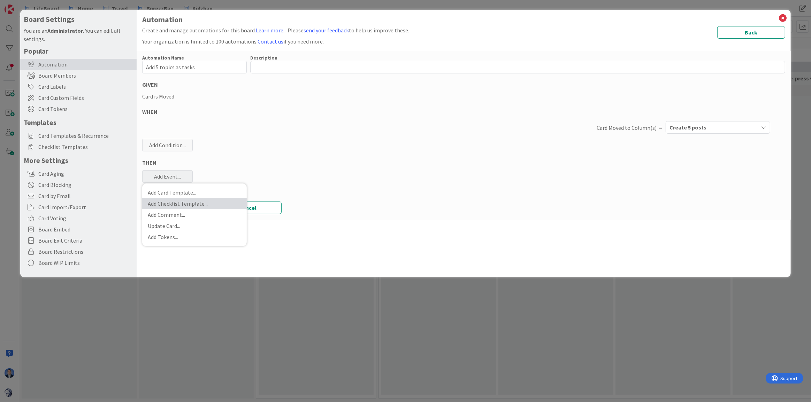
click at [201, 206] on link "Add Checklist Template ..." at bounding box center [194, 203] width 105 height 11
click at [177, 207] on span "Select..." at bounding box center [188, 211] width 78 height 10
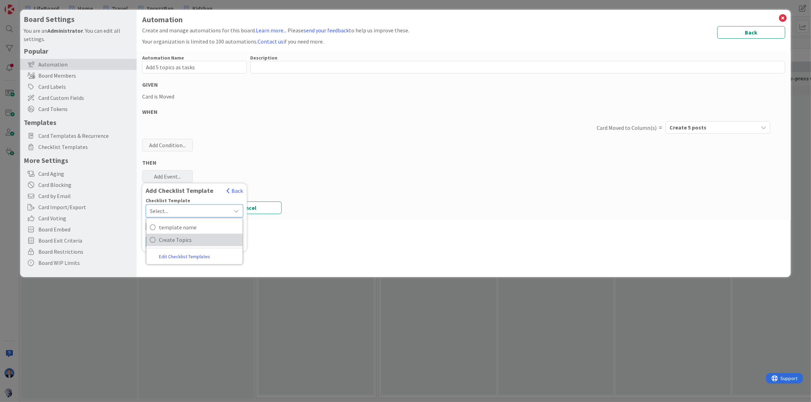
click at [186, 239] on span "Create Topics" at bounding box center [199, 240] width 80 height 10
click at [151, 227] on icon at bounding box center [149, 226] width 7 height 8
click at [156, 241] on button "Add" at bounding box center [155, 241] width 18 height 13
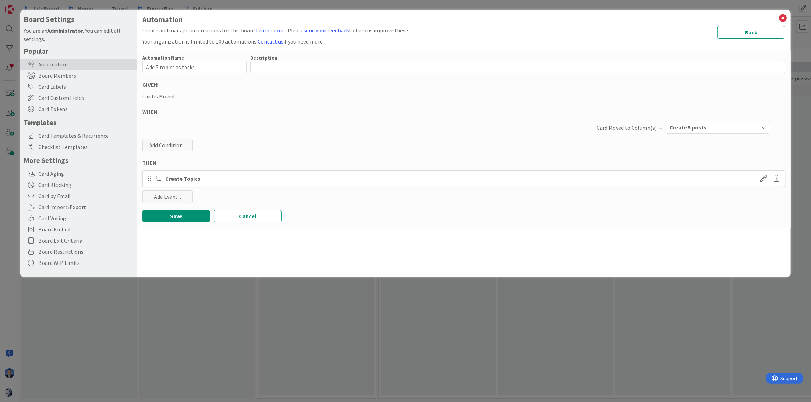
drag, startPoint x: 765, startPoint y: 177, endPoint x: 751, endPoint y: 184, distance: 16.2
click at [765, 177] on span at bounding box center [763, 178] width 13 height 13
click at [672, 227] on icon at bounding box center [672, 227] width 7 height 8
click at [679, 240] on button "Update" at bounding box center [683, 243] width 28 height 13
click at [177, 216] on button "Save" at bounding box center [176, 216] width 68 height 13
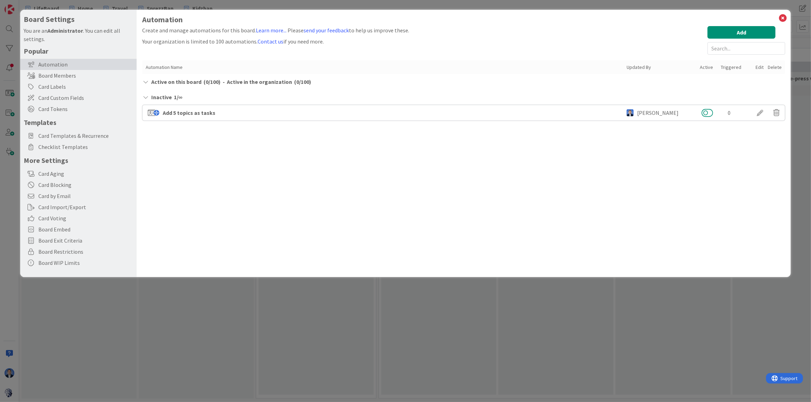
click at [707, 115] on button at bounding box center [706, 112] width 11 height 9
click at [87, 147] on span "Checklist Templates" at bounding box center [85, 147] width 95 height 8
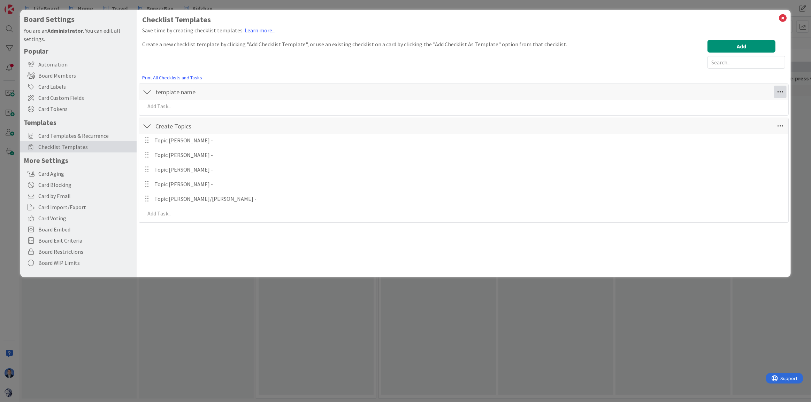
click at [782, 92] on icon at bounding box center [780, 92] width 13 height 13
click at [745, 135] on link "Delete Checklist" at bounding box center [732, 138] width 105 height 10
click at [696, 124] on button "Delete" at bounding box center [700, 125] width 26 height 13
click at [174, 92] on input "Create Topics" at bounding box center [231, 98] width 157 height 13
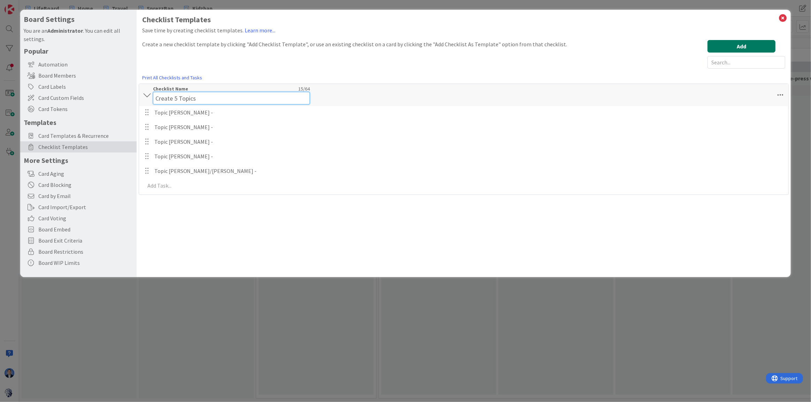
type input "Create 5 Topics"
click at [739, 50] on button "Add" at bounding box center [741, 46] width 68 height 13
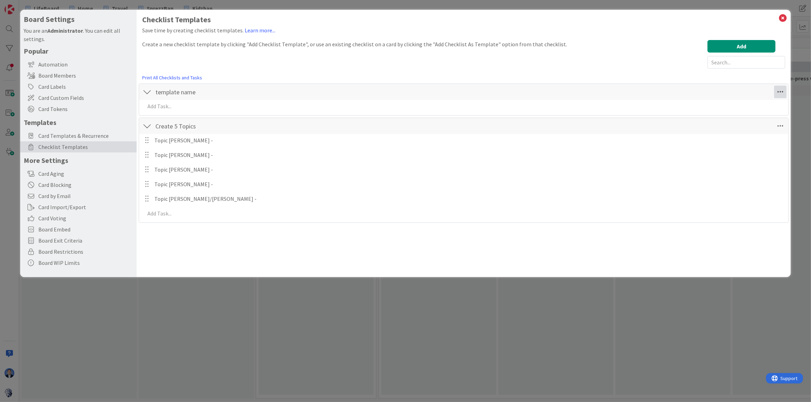
click at [781, 91] on icon at bounding box center [780, 92] width 13 height 13
click at [735, 138] on link "Delete Checklist" at bounding box center [732, 138] width 105 height 10
click at [706, 125] on button "Delete" at bounding box center [700, 125] width 26 height 13
click at [781, 17] on icon at bounding box center [782, 18] width 9 height 10
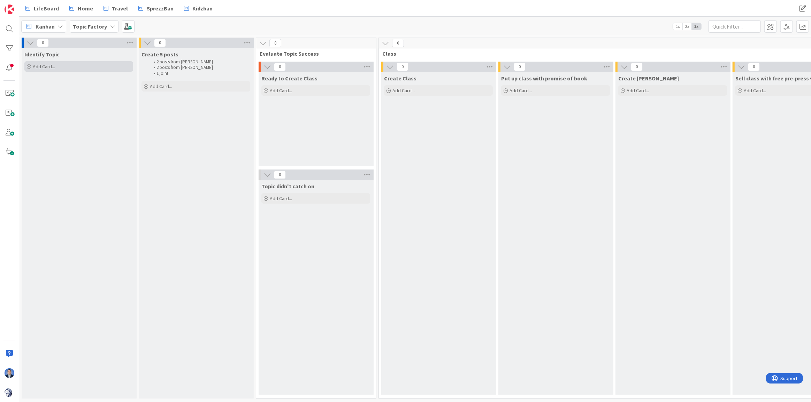
click at [37, 68] on span "Add Card..." at bounding box center [44, 66] width 22 height 6
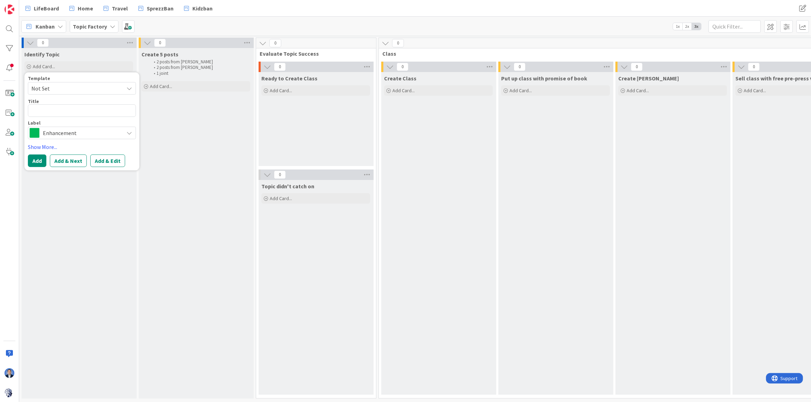
type textarea "x"
type textarea "t"
type textarea "x"
type textarea "te"
type textarea "x"
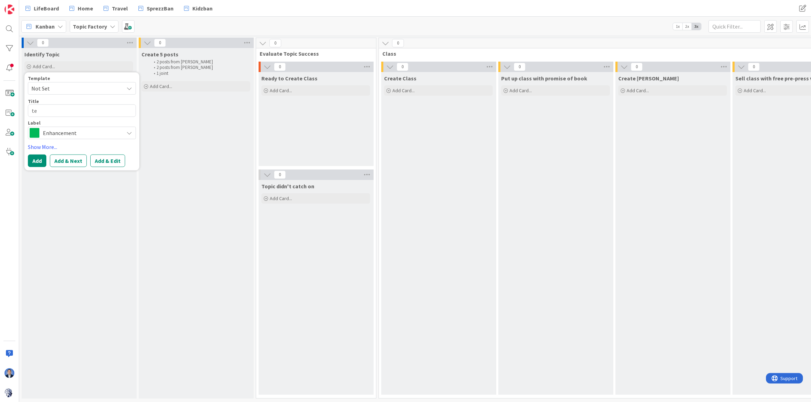
type textarea "tes"
type textarea "x"
type textarea "test"
drag, startPoint x: 41, startPoint y: 159, endPoint x: 77, endPoint y: 120, distance: 53.2
click at [41, 159] on button "Add" at bounding box center [37, 161] width 18 height 13
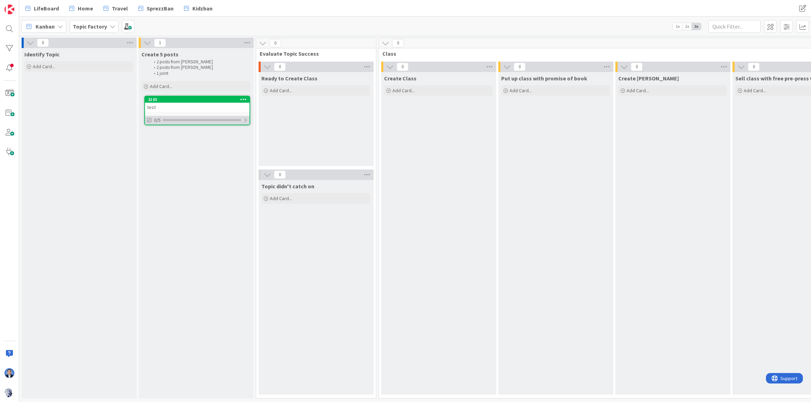
click at [244, 121] on div at bounding box center [245, 120] width 4 height 6
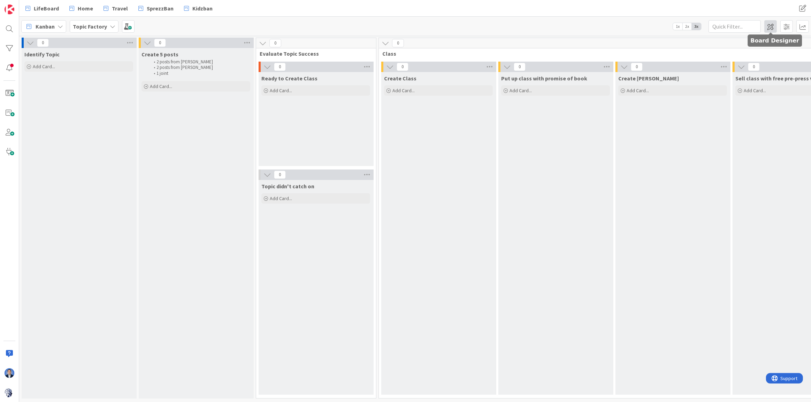
click at [768, 24] on span at bounding box center [770, 26] width 13 height 13
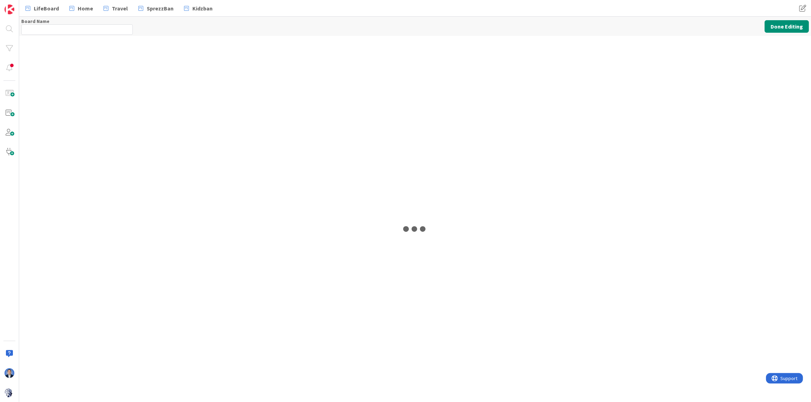
type input "Topic Factory"
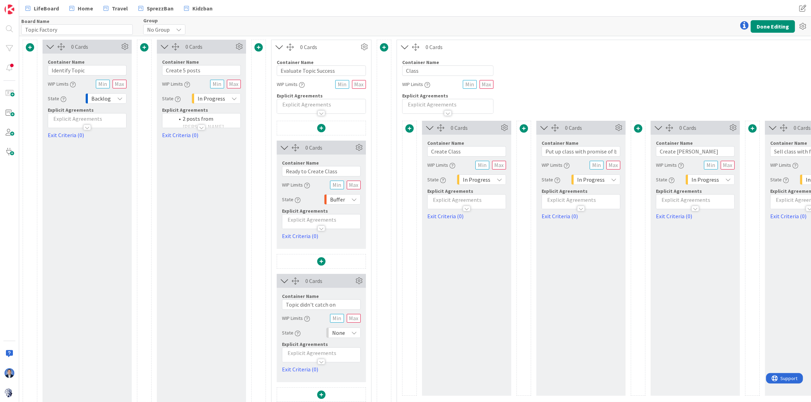
click at [72, 118] on p at bounding box center [87, 119] width 71 height 8
click at [63, 139] on p at bounding box center [87, 140] width 71 height 8
click at [201, 121] on div at bounding box center [201, 124] width 78 height 7
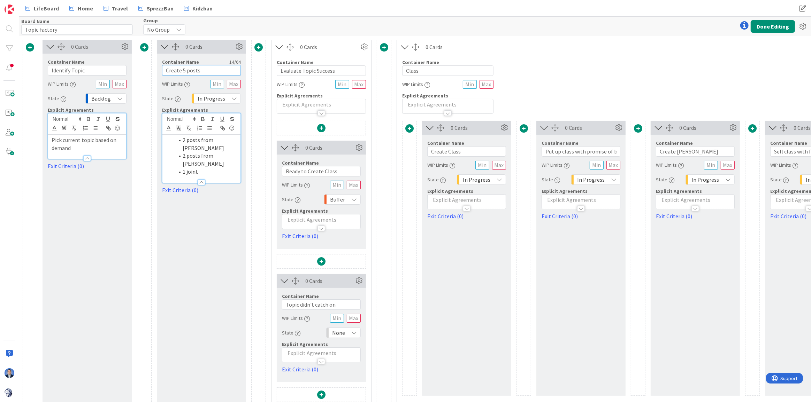
click at [204, 69] on input "Create 5 posts" at bounding box center [201, 70] width 79 height 10
type input "Create 5 posts on SS"
click at [220, 168] on li "1 joint" at bounding box center [205, 172] width 63 height 8
click at [570, 203] on div at bounding box center [581, 205] width 78 height 7
click at [561, 219] on p at bounding box center [580, 221] width 71 height 8
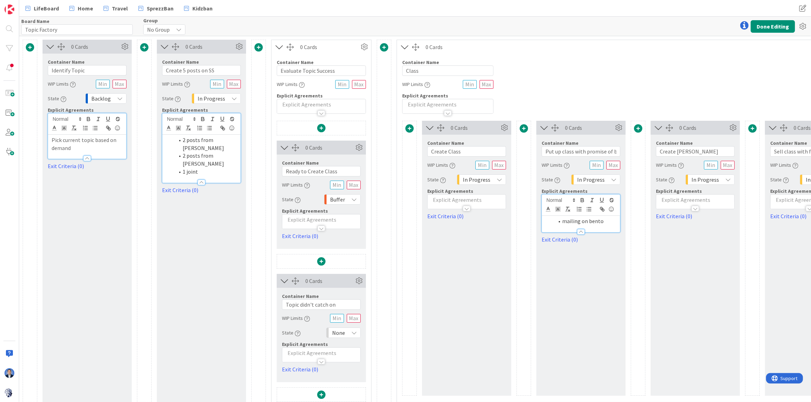
drag, startPoint x: 611, startPoint y: 215, endPoint x: 606, endPoint y: 219, distance: 6.4
click at [611, 215] on div at bounding box center [581, 205] width 78 height 21
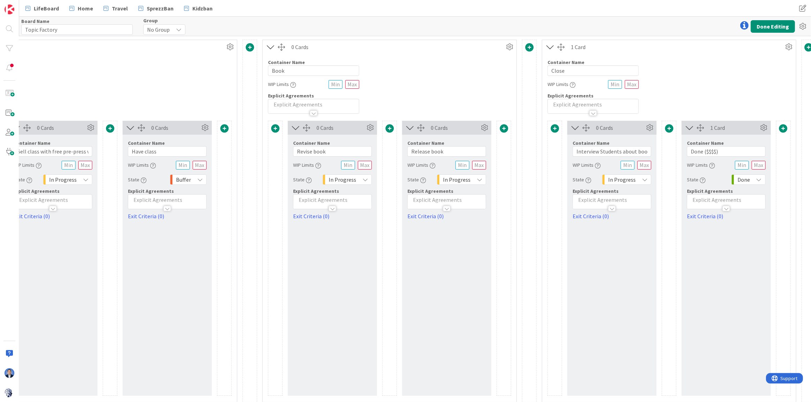
scroll to position [0, 757]
click at [586, 198] on p at bounding box center [610, 200] width 71 height 8
click at [618, 209] on line "button" at bounding box center [619, 209] width 3 height 0
click at [767, 27] on button "Done Editing" at bounding box center [772, 26] width 44 height 13
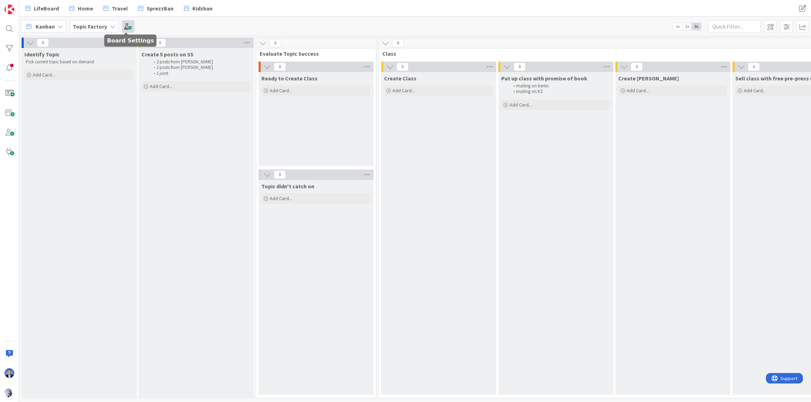
click at [127, 26] on span at bounding box center [128, 26] width 13 height 13
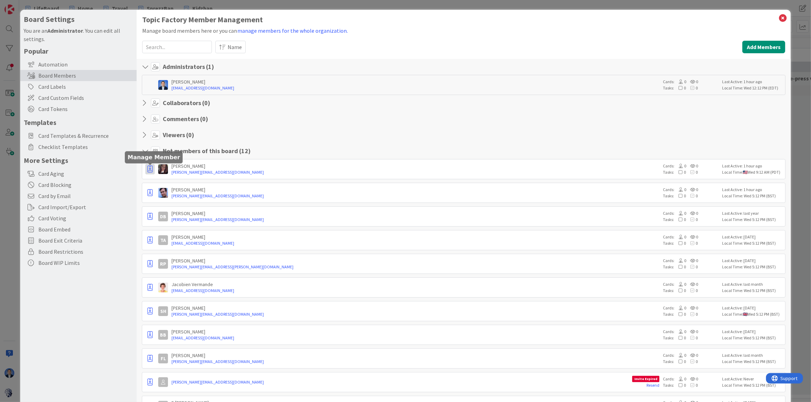
click at [150, 168] on icon "button" at bounding box center [149, 169] width 5 height 7
click at [167, 185] on p "Promote to Admin" at bounding box center [184, 184] width 48 height 5
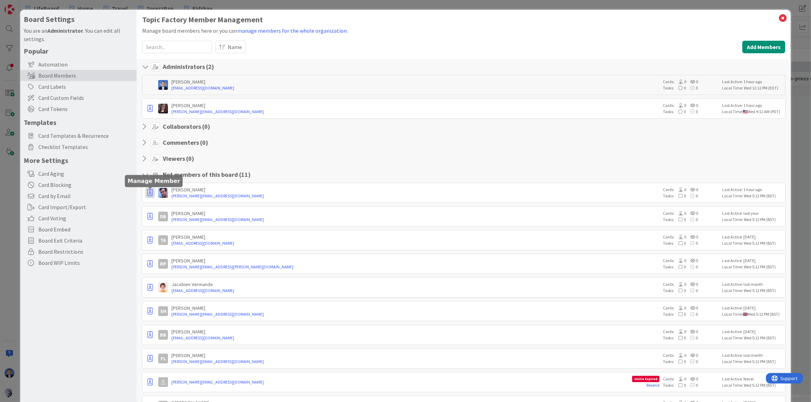
click at [152, 192] on icon "button" at bounding box center [149, 193] width 5 height 7
click at [163, 206] on p "Promote to Admin" at bounding box center [184, 208] width 48 height 5
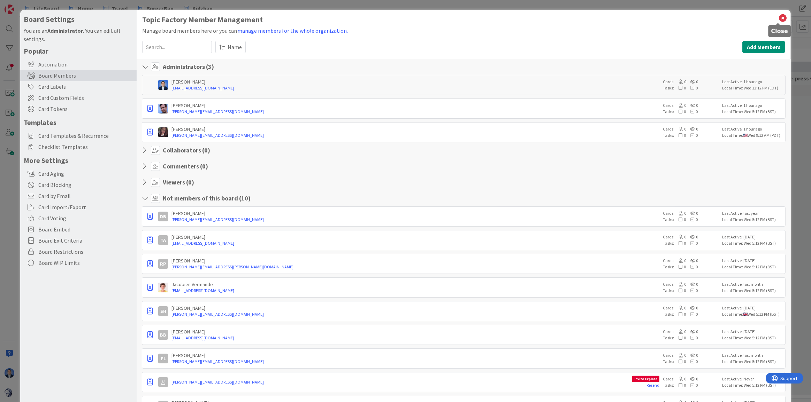
click at [778, 20] on icon at bounding box center [782, 18] width 9 height 10
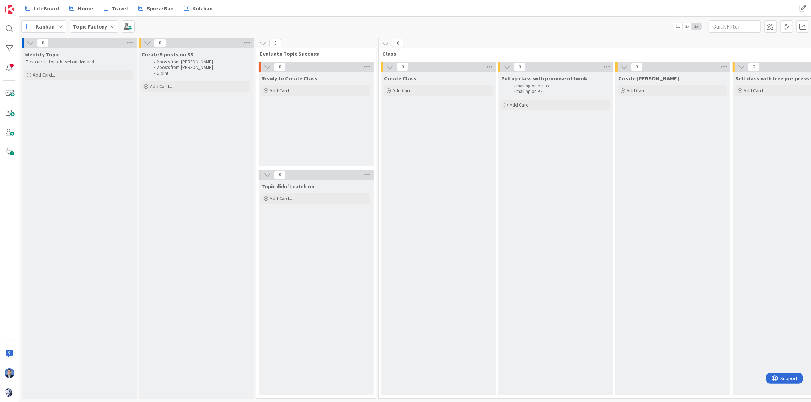
click at [167, 54] on span "Create 5 posts on SS" at bounding box center [167, 54] width 52 height 7
copy span "Create 5 posts on SS"
click at [7, 392] on img at bounding box center [10, 393] width 10 height 10
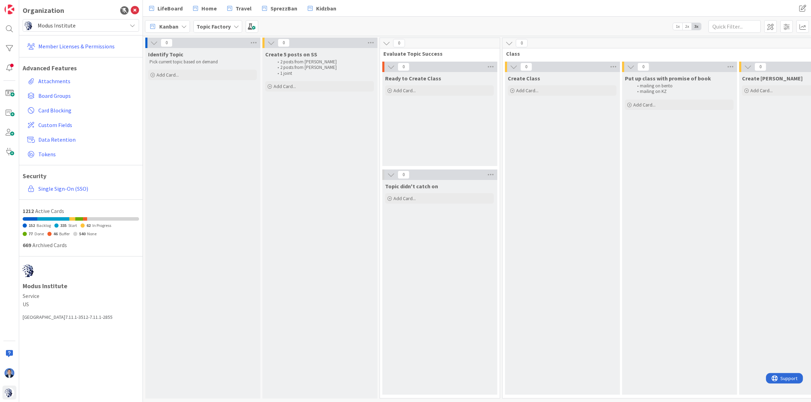
click at [104, 23] on span "Modus Institute" at bounding box center [81, 26] width 86 height 10
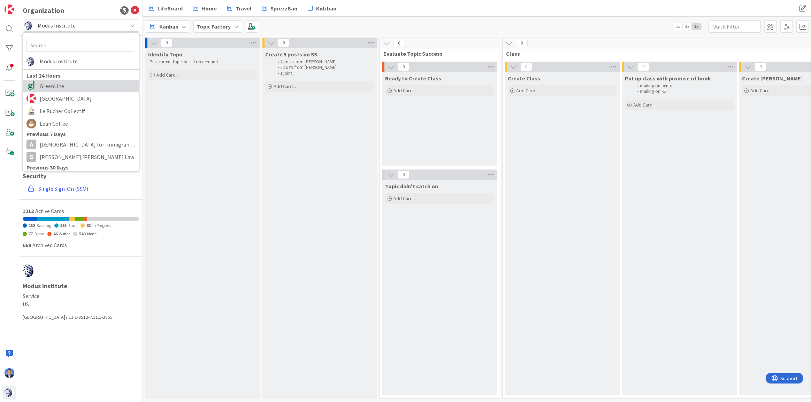
click at [95, 87] on span "GreenLine" at bounding box center [87, 86] width 95 height 10
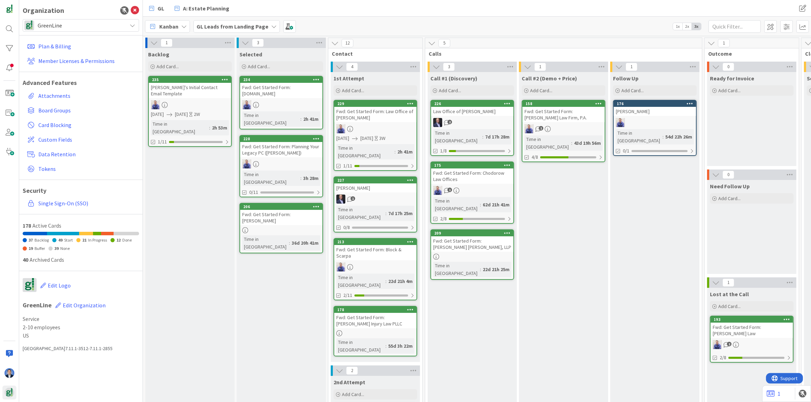
click at [299, 100] on div at bounding box center [281, 104] width 82 height 9
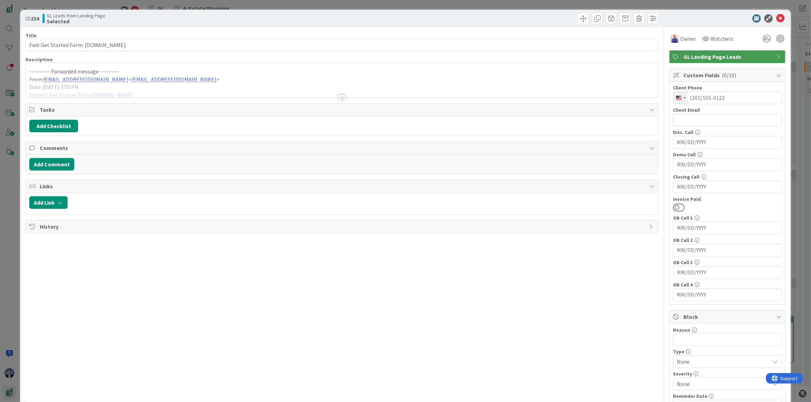
click at [260, 84] on div at bounding box center [342, 89] width 632 height 18
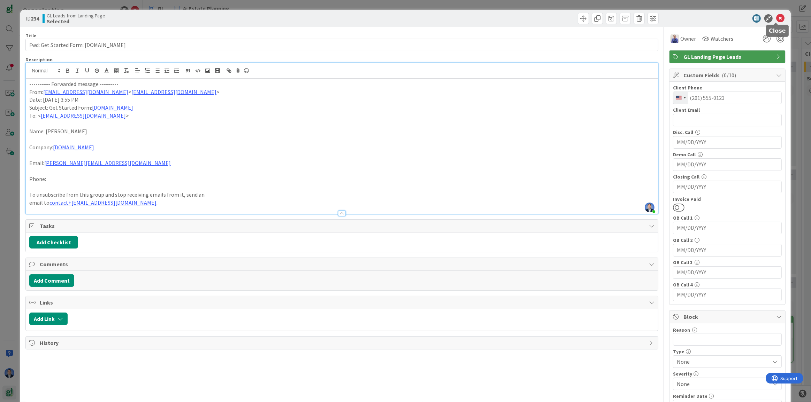
click at [776, 15] on icon at bounding box center [780, 18] width 8 height 8
